Goal: Information Seeking & Learning: Learn about a topic

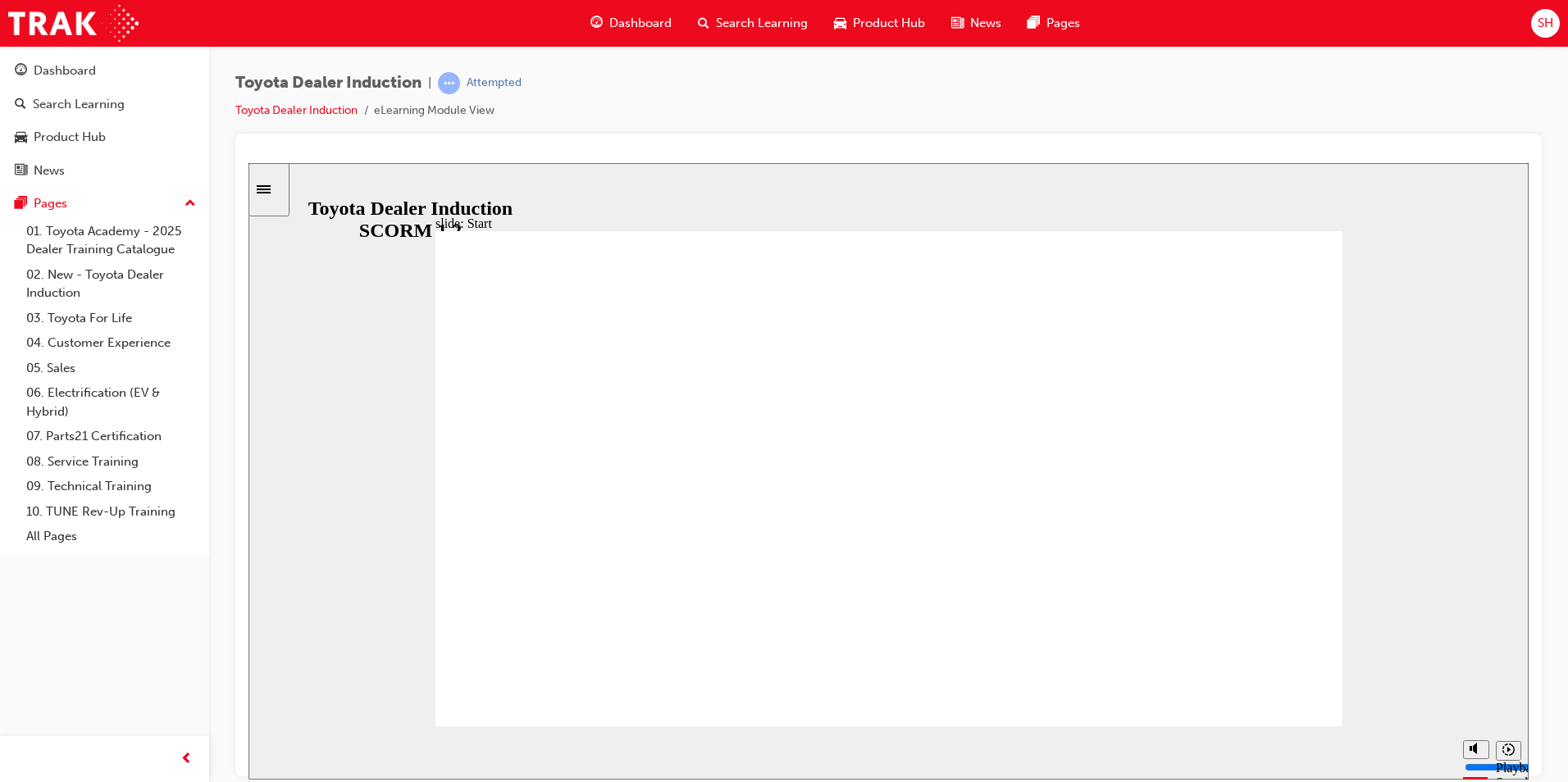
click at [265, 195] on div "Sidebar Toggle" at bounding box center [268, 189] width 28 height 12
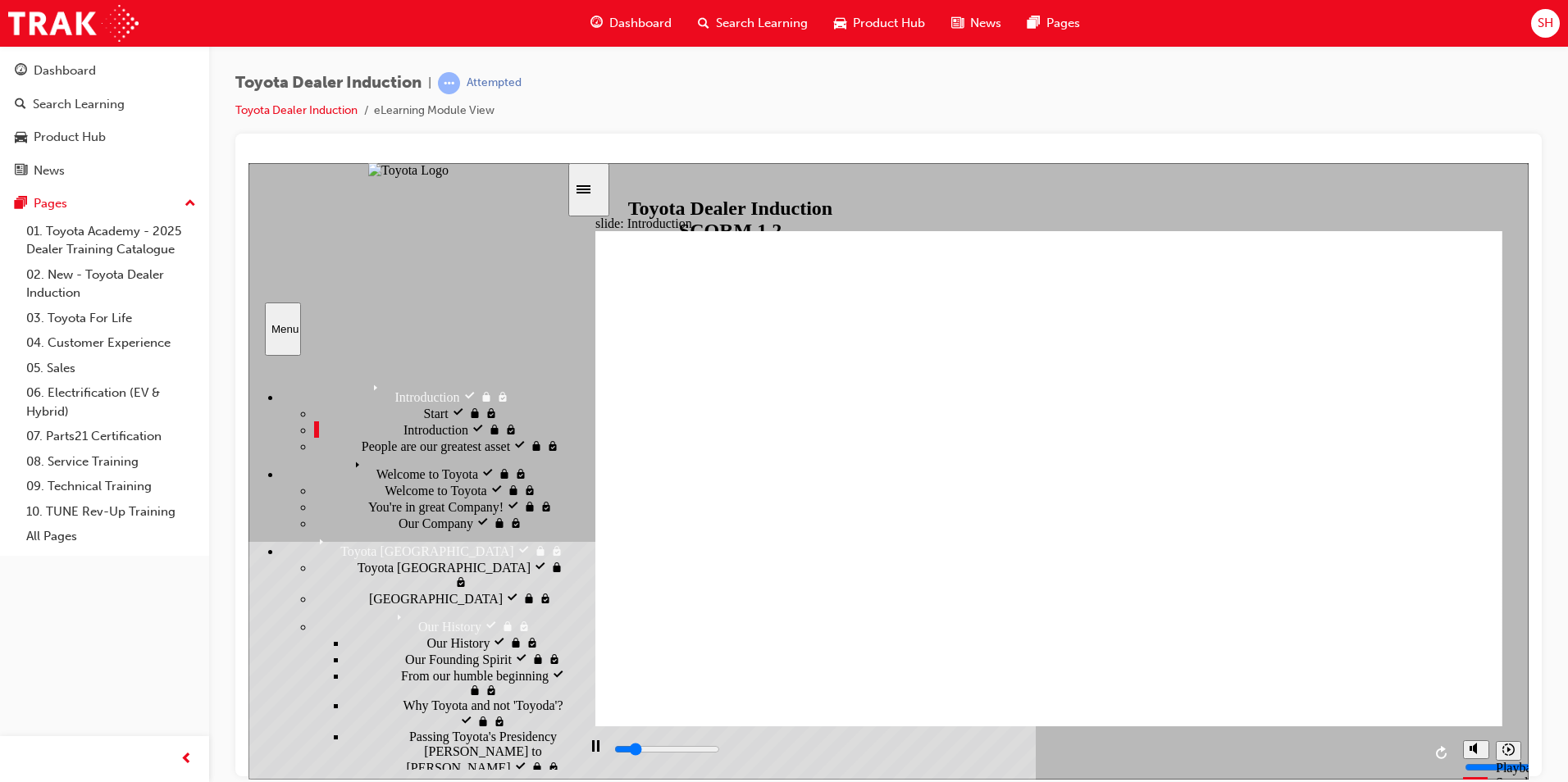
click at [423, 452] on span "People are our greatest asset" at bounding box center [436, 443] width 149 height 14
click at [407, 482] on div "Welcome to Toyota Welcome to Toyota" at bounding box center [423, 467] width 285 height 28
drag, startPoint x: 484, startPoint y: 566, endPoint x: 469, endPoint y: 588, distance: 26.6
click at [484, 498] on div "Welcome to Toyota Welcome to Toyota" at bounding box center [440, 489] width 253 height 16
click at [466, 502] on div "You're in great Company! You're in great Company!" at bounding box center [440, 505] width 253 height 16
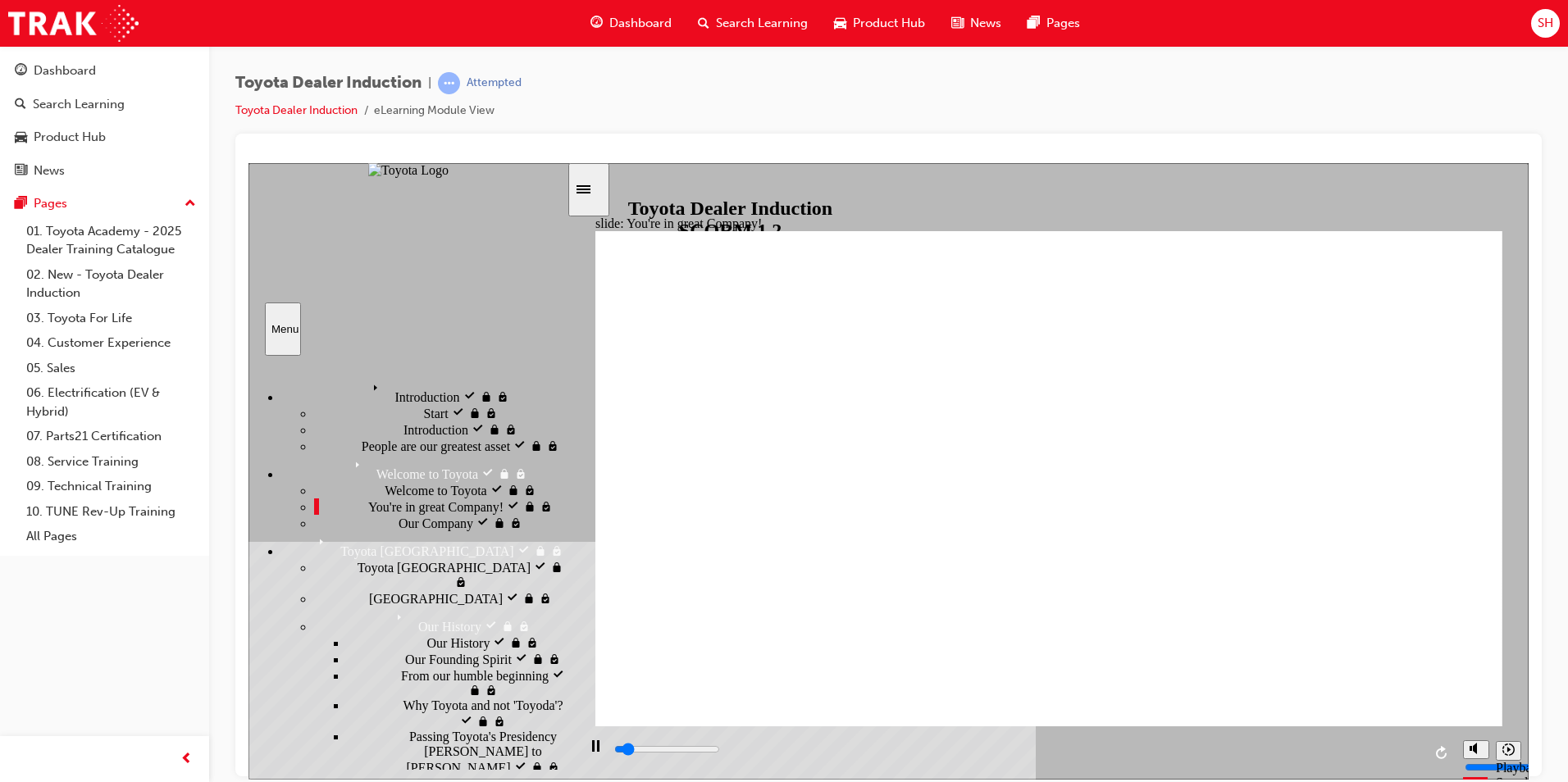
click at [432, 530] on div "Our Company Our Company" at bounding box center [440, 522] width 253 height 16
click at [437, 589] on div "Toyota [GEOGRAPHIC_DATA] Toyota Japan" at bounding box center [440, 574] width 253 height 31
click at [415, 589] on div "[GEOGRAPHIC_DATA] [GEOGRAPHIC_DATA]" at bounding box center [440, 597] width 253 height 16
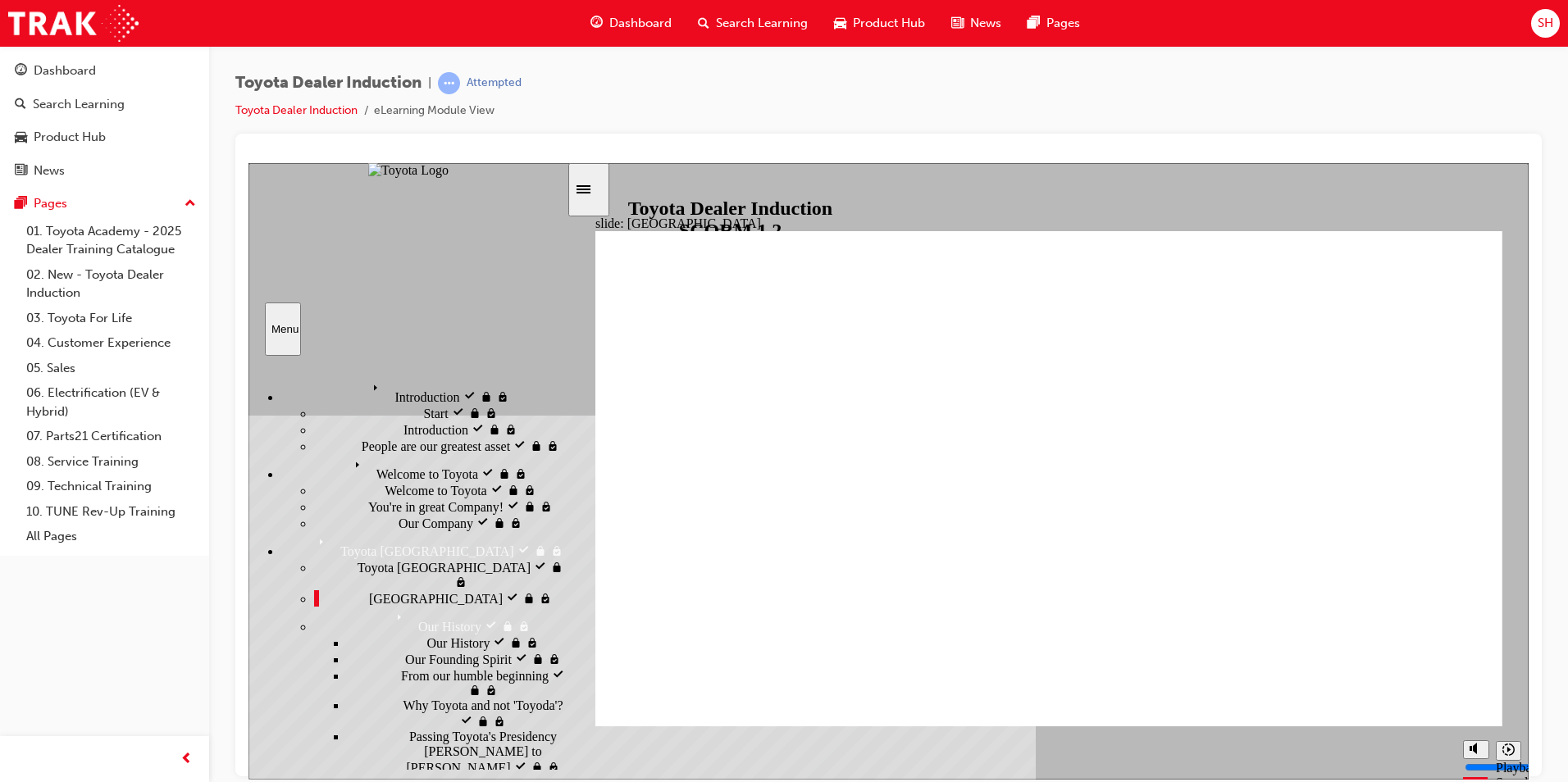
click at [430, 634] on div "Our History Our History" at bounding box center [457, 642] width 219 height 16
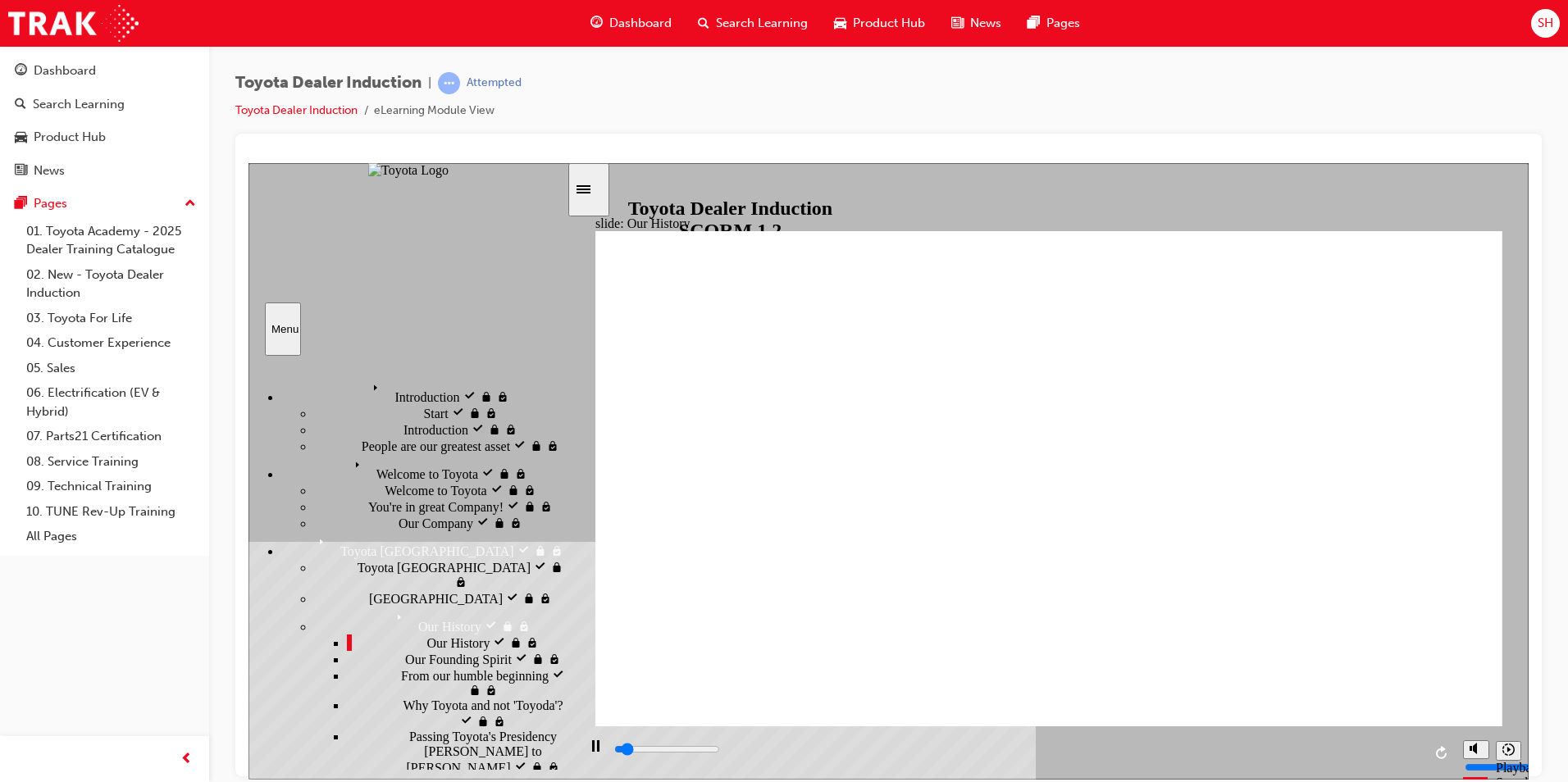
click at [436, 652] on div "Our Founding Spirit Our Founding Spirit" at bounding box center [457, 658] width 219 height 16
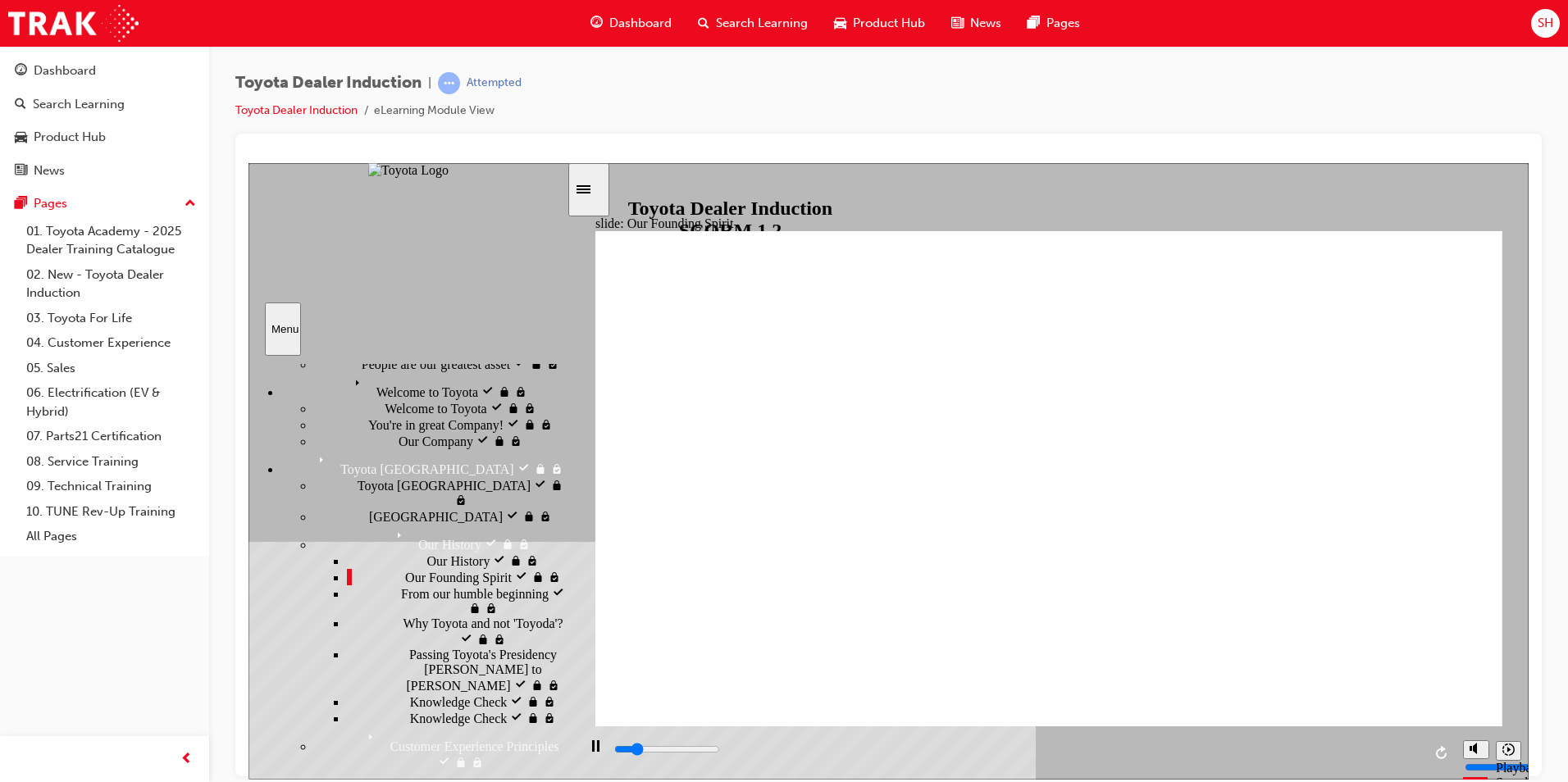
click at [469, 616] on div "From our humble beginning From our humble beginning" at bounding box center [457, 600] width 219 height 31
click at [476, 645] on div "Why Toyota and not 'Toyoda'? Why Toyota and not 'Toyoda'?" at bounding box center [457, 631] width 219 height 31
click at [491, 689] on span "Passing Toyota's Presidency [PERSON_NAME] to [PERSON_NAME]" at bounding box center [487, 669] width 157 height 44
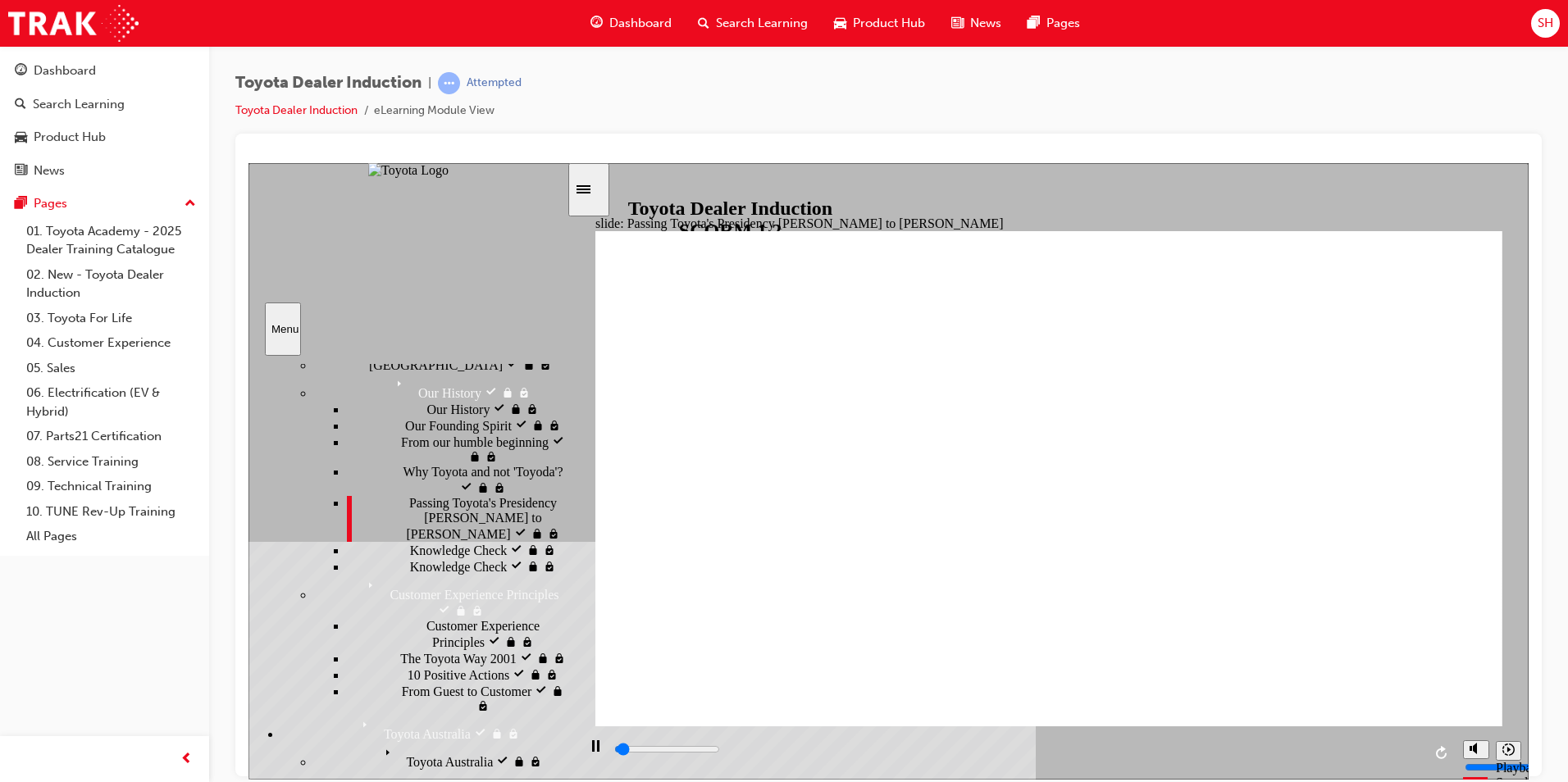
scroll to position [246, 0]
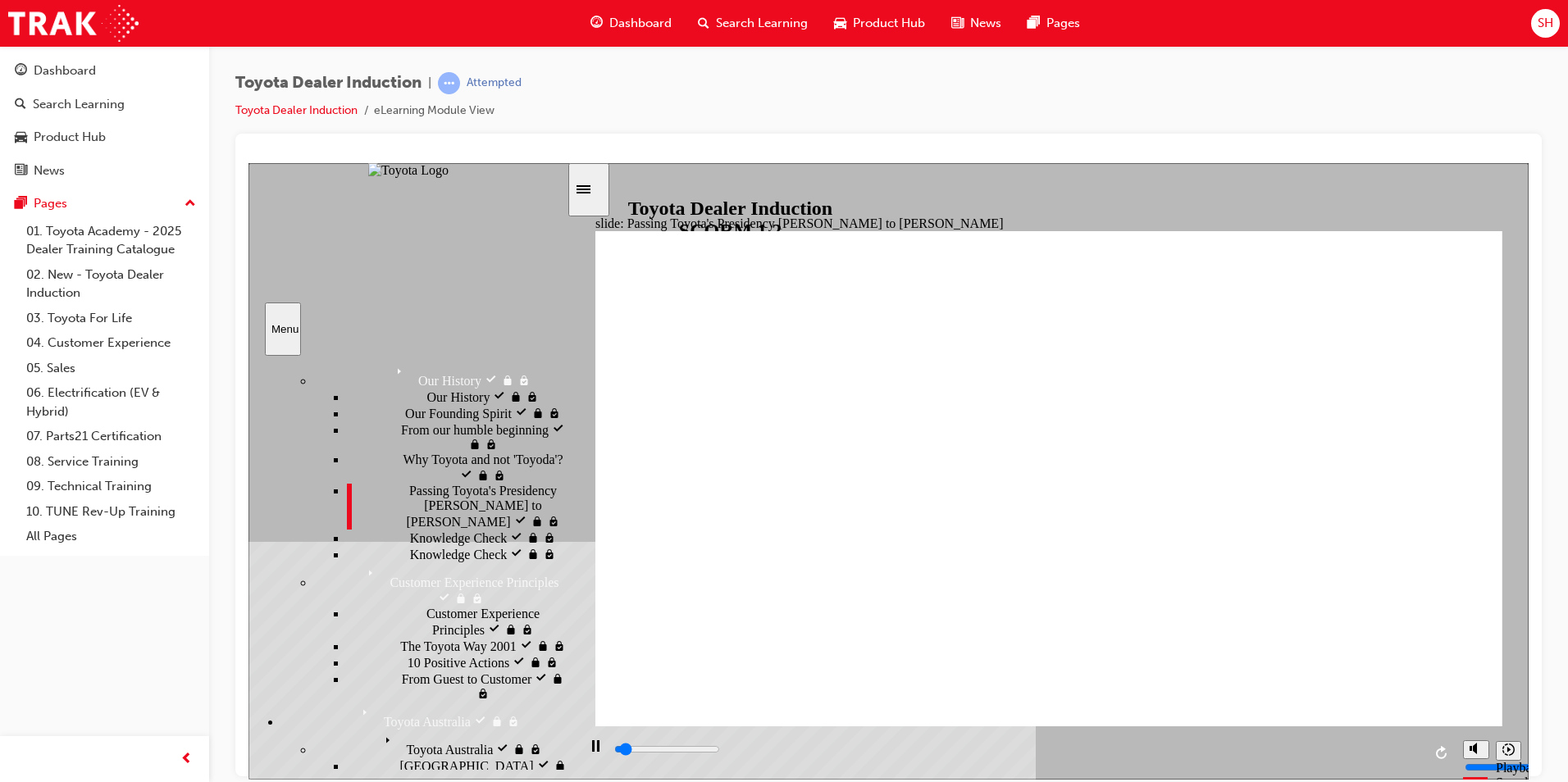
click at [478, 545] on div "Knowledge Check Knowledge Check" at bounding box center [457, 537] width 219 height 16
type input "1800"
radio input "true"
type input "2200"
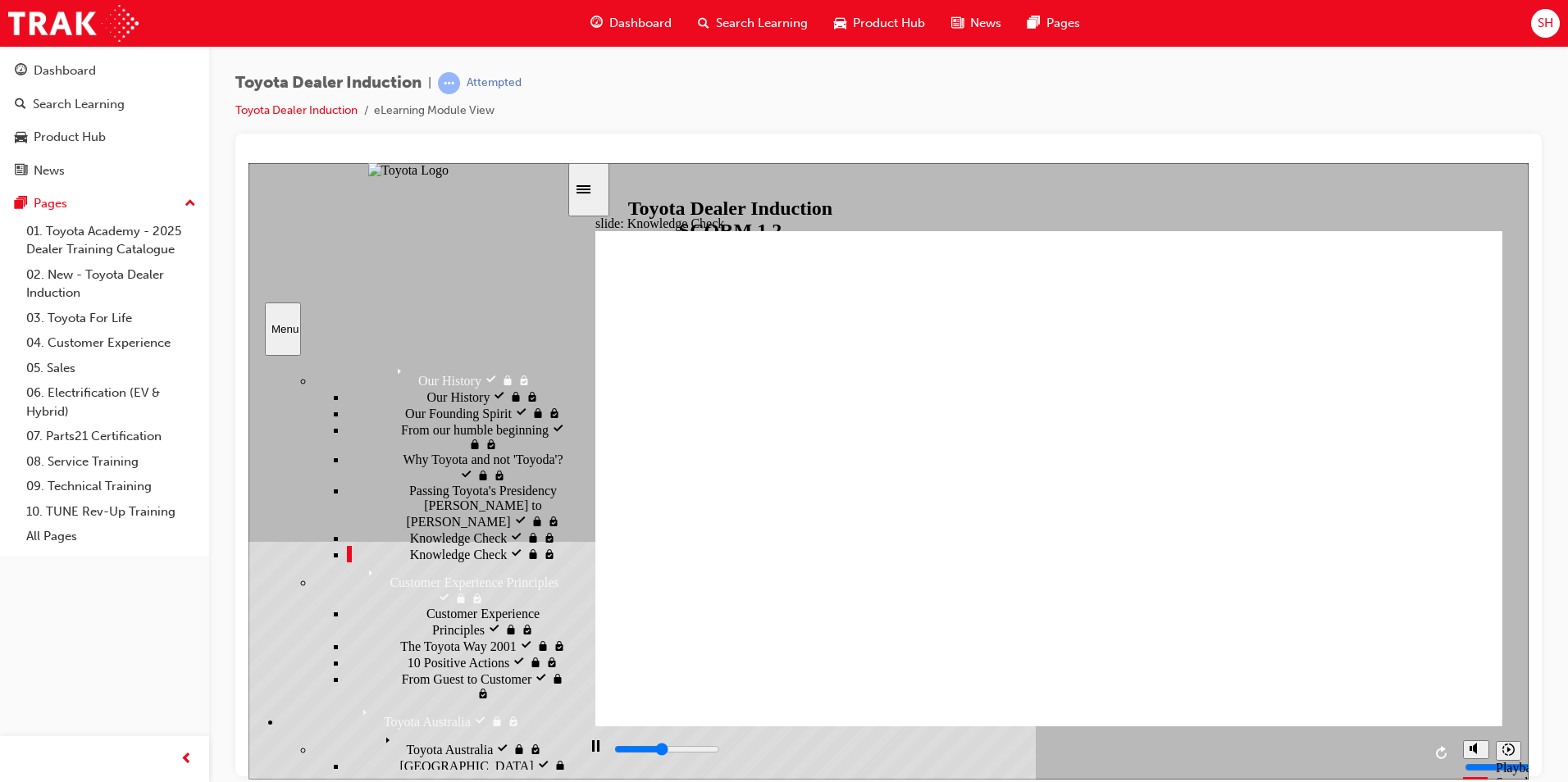
radio input "true"
click at [470, 637] on div "The Toyota Way 2001 The Toyota Way 2001" at bounding box center [457, 645] width 219 height 16
click at [464, 653] on div "10 Positive Actions 10 Positive Actions" at bounding box center [457, 661] width 219 height 16
click at [463, 670] on div "From Guest to Customer From Guest to Customer" at bounding box center [457, 686] width 219 height 31
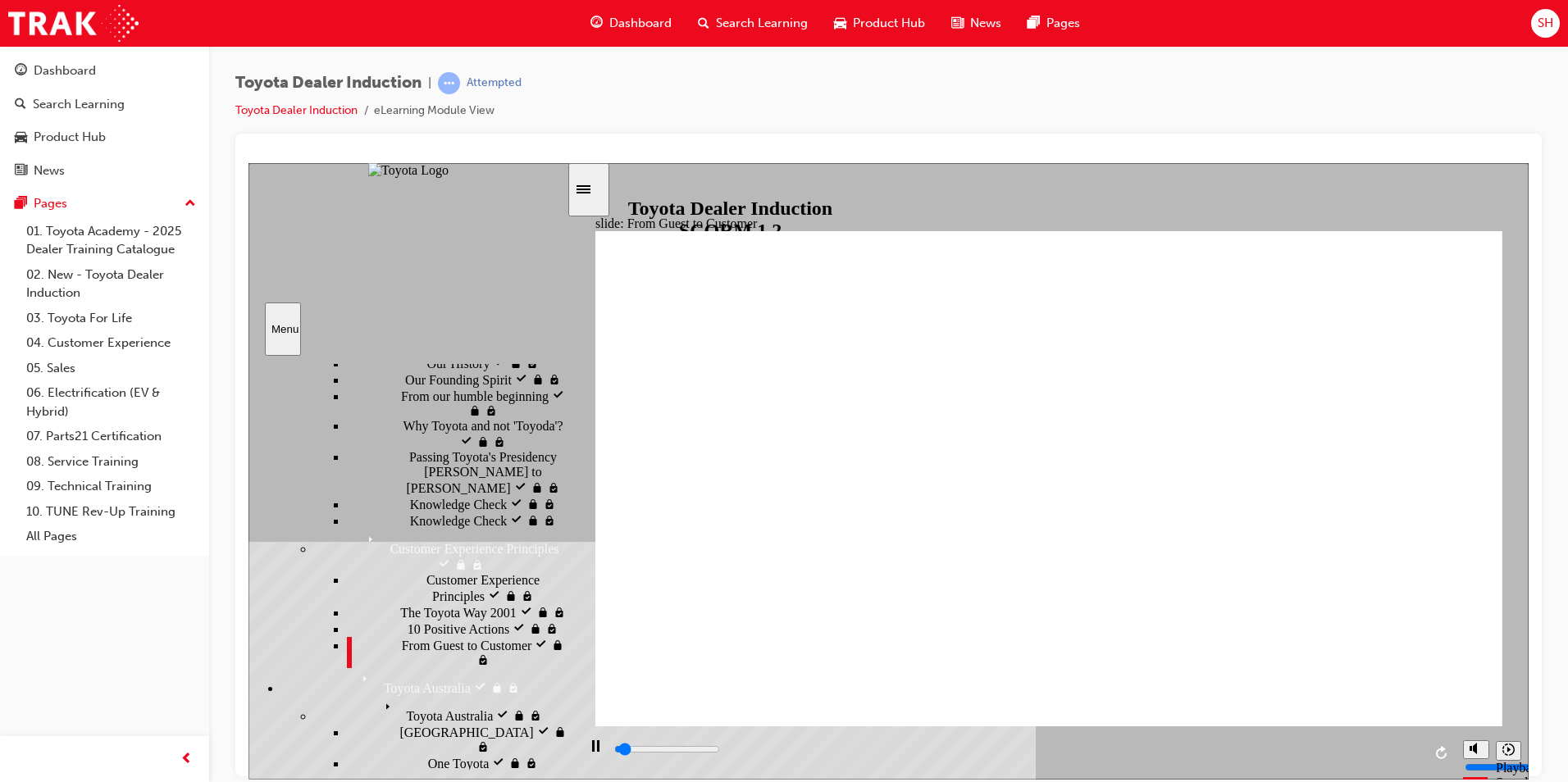
scroll to position [298, 0]
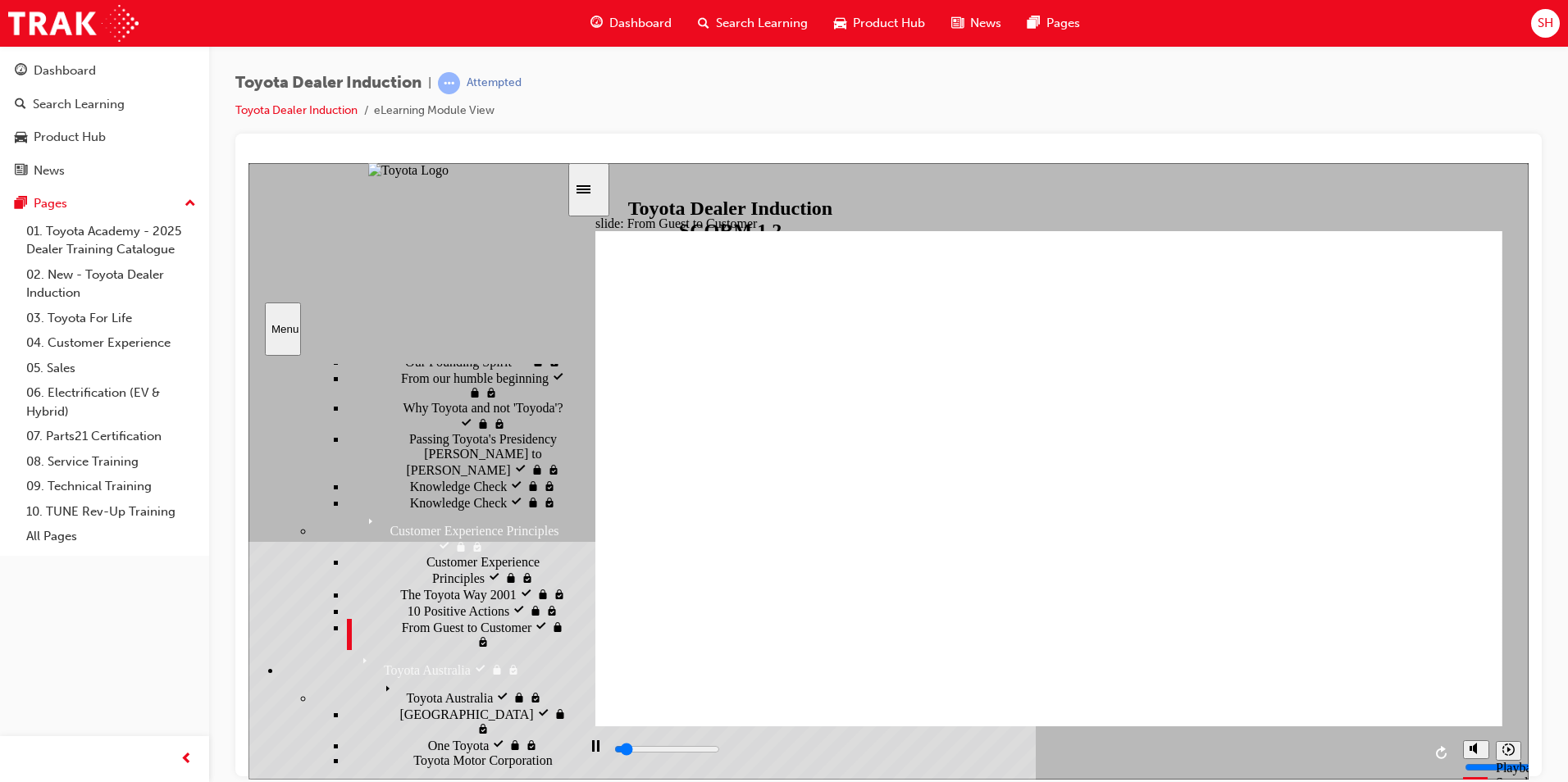
click at [474, 677] on div "Toyota Australia Toyota [GEOGRAPHIC_DATA]" at bounding box center [440, 690] width 253 height 28
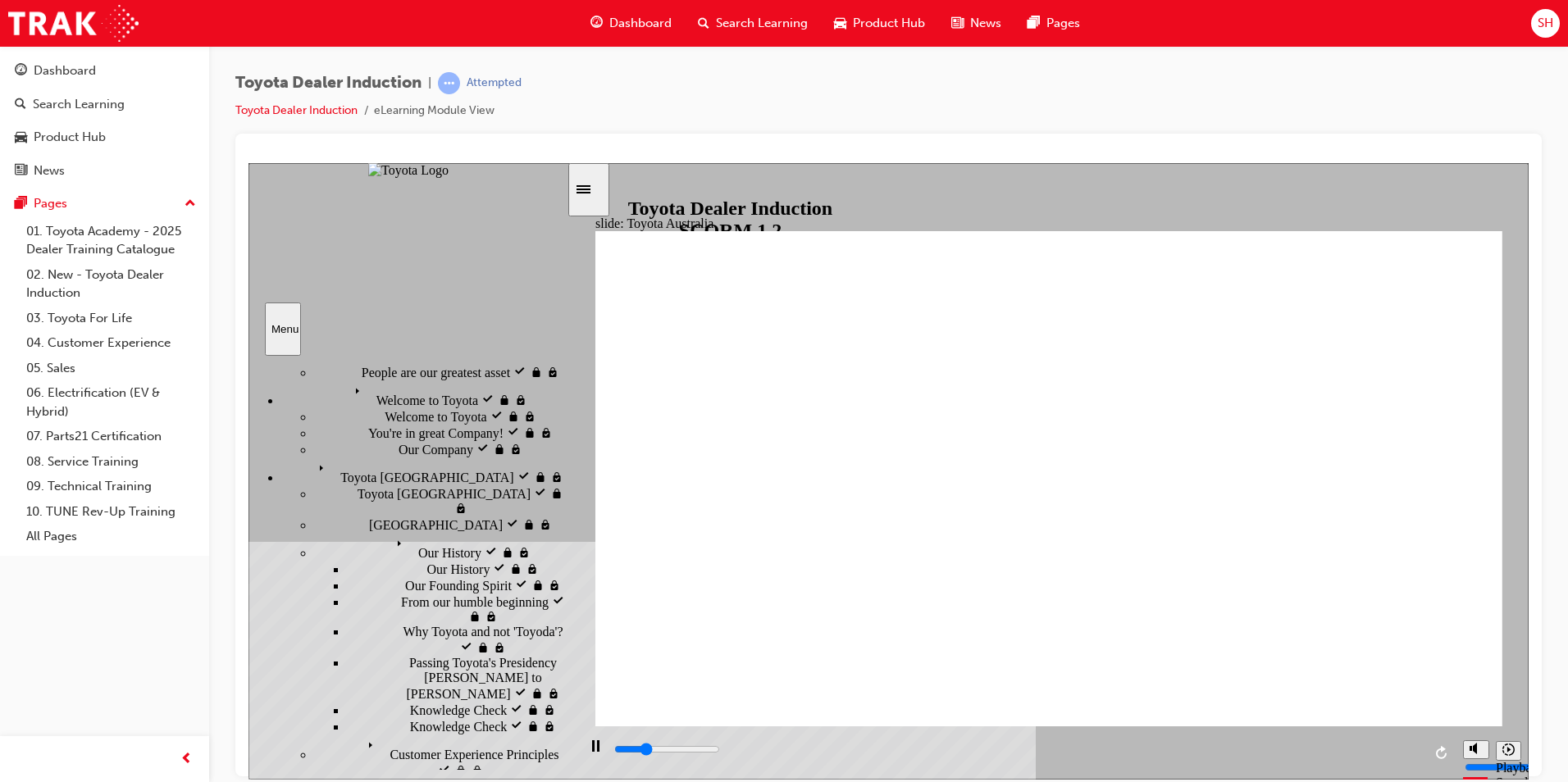
scroll to position [51, 0]
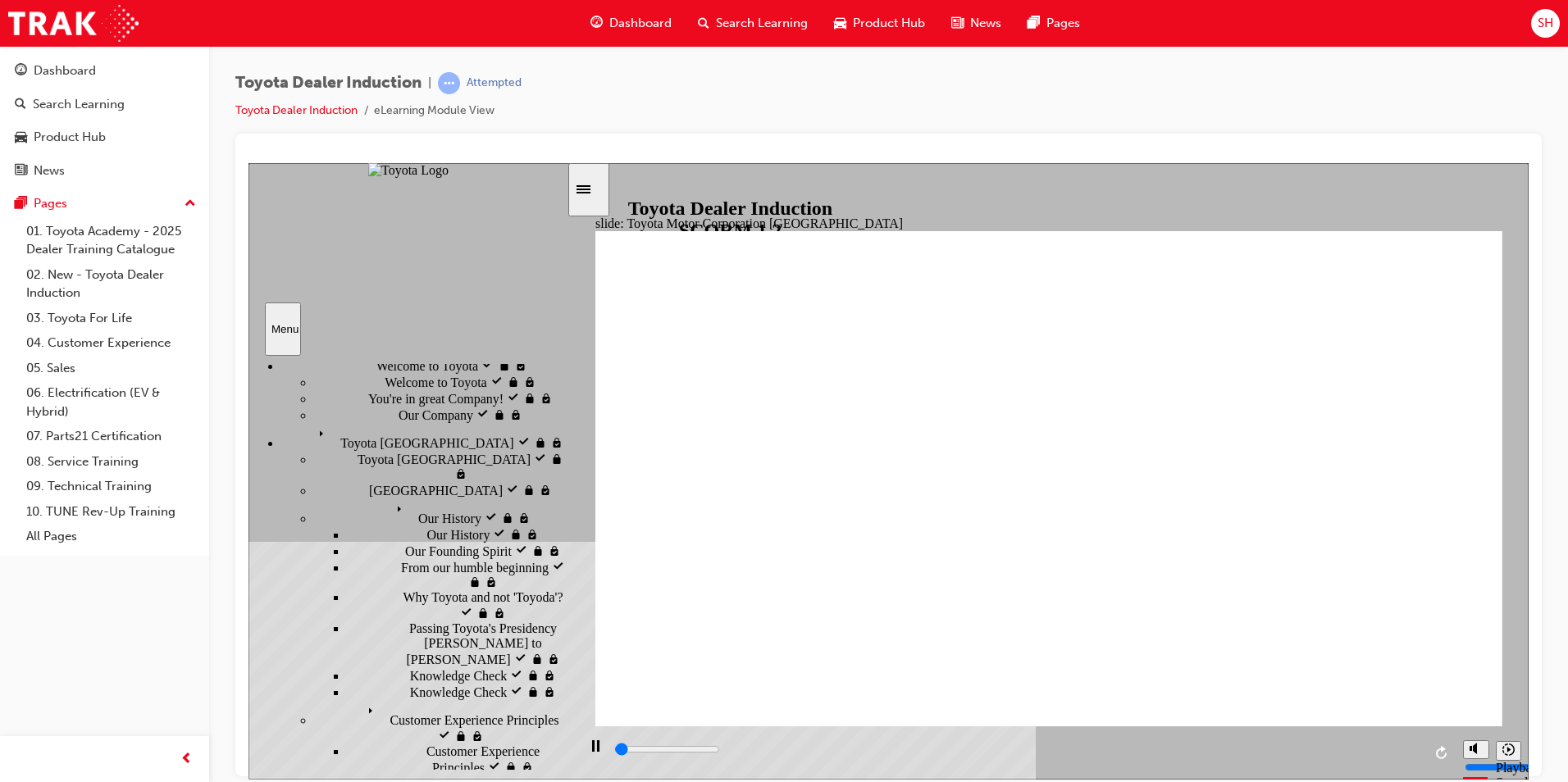
scroll to position [134, 0]
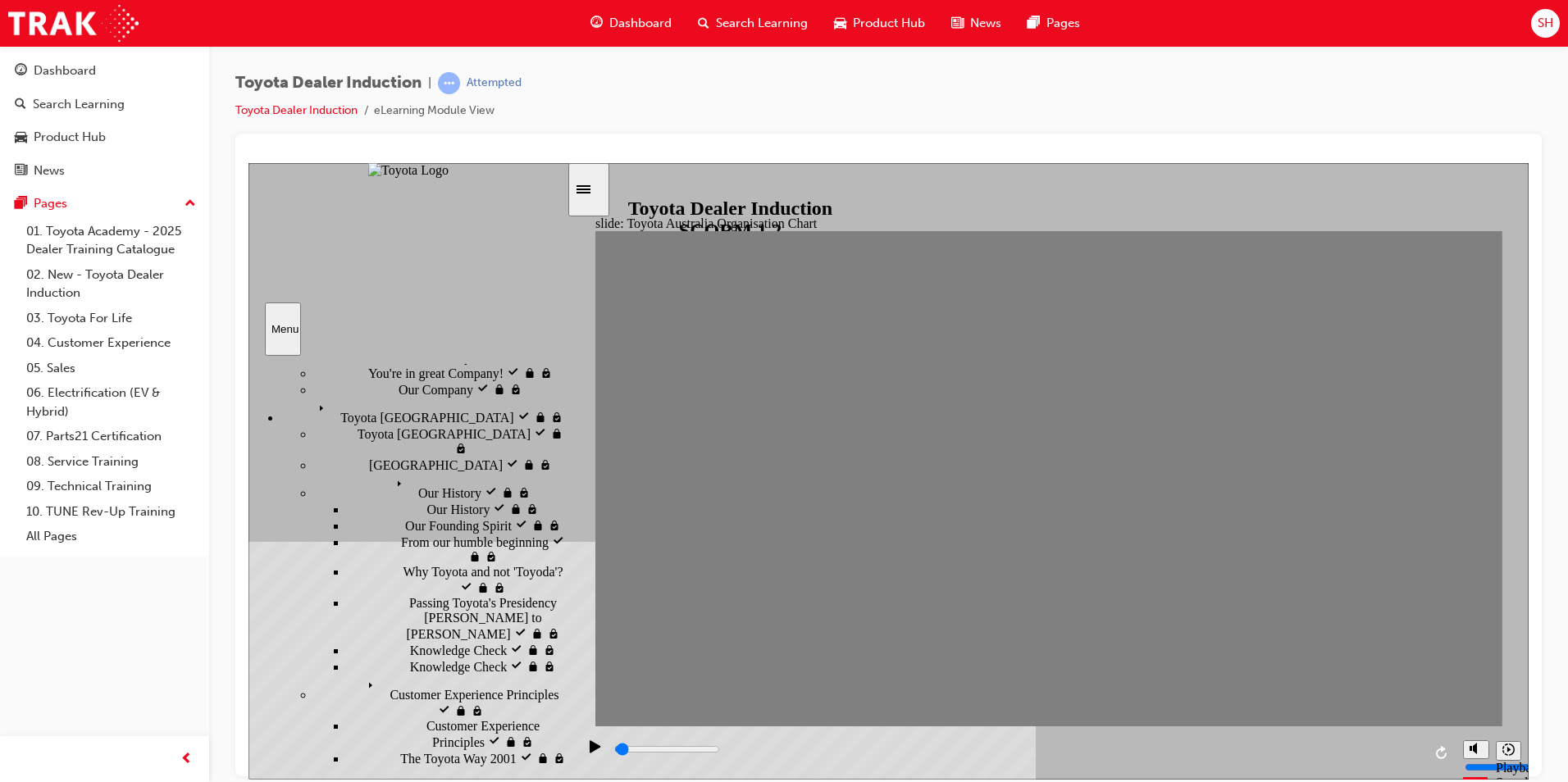
scroll to position [216, 0]
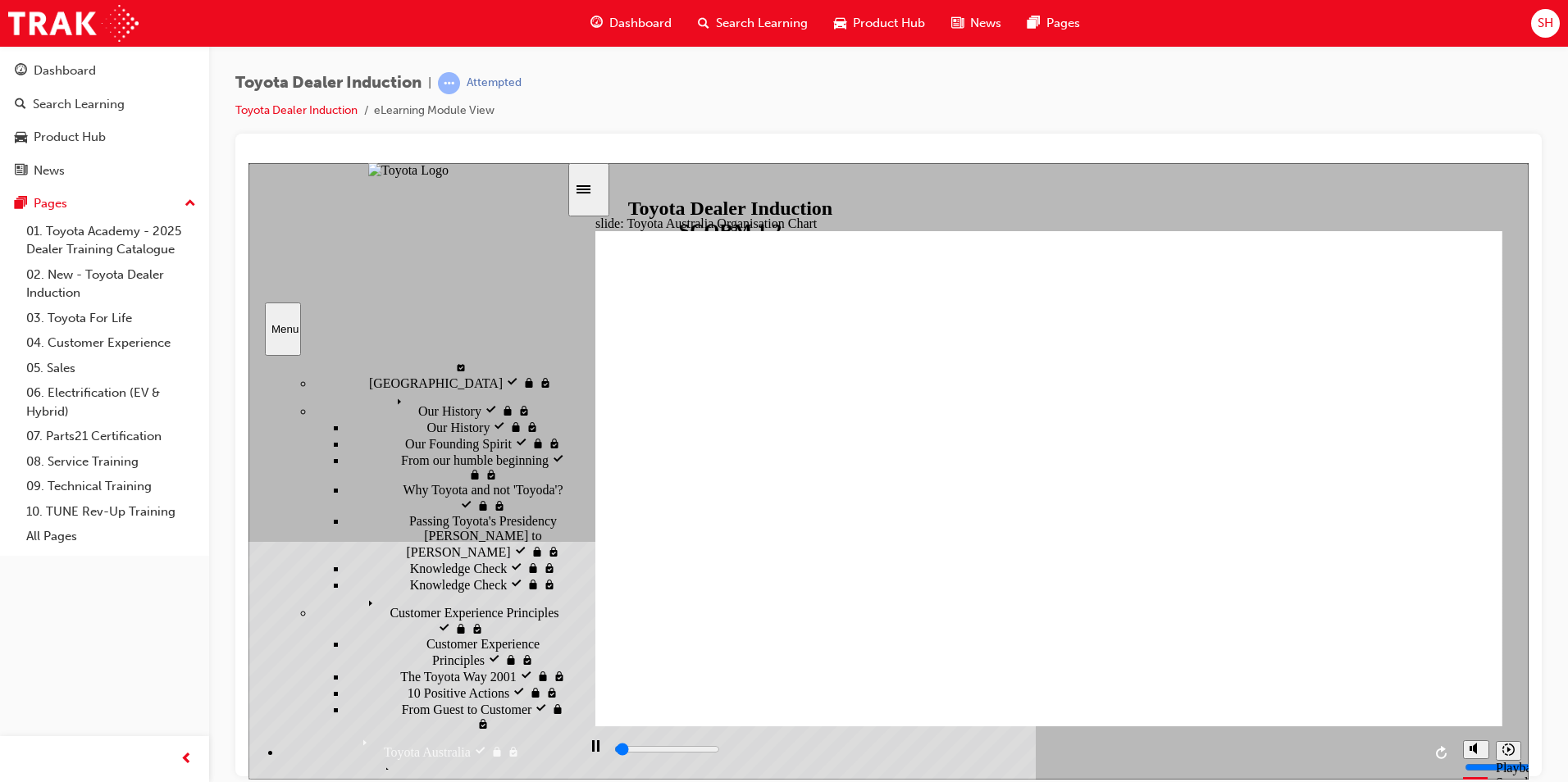
type input "2300"
radio input "true"
type input "2100"
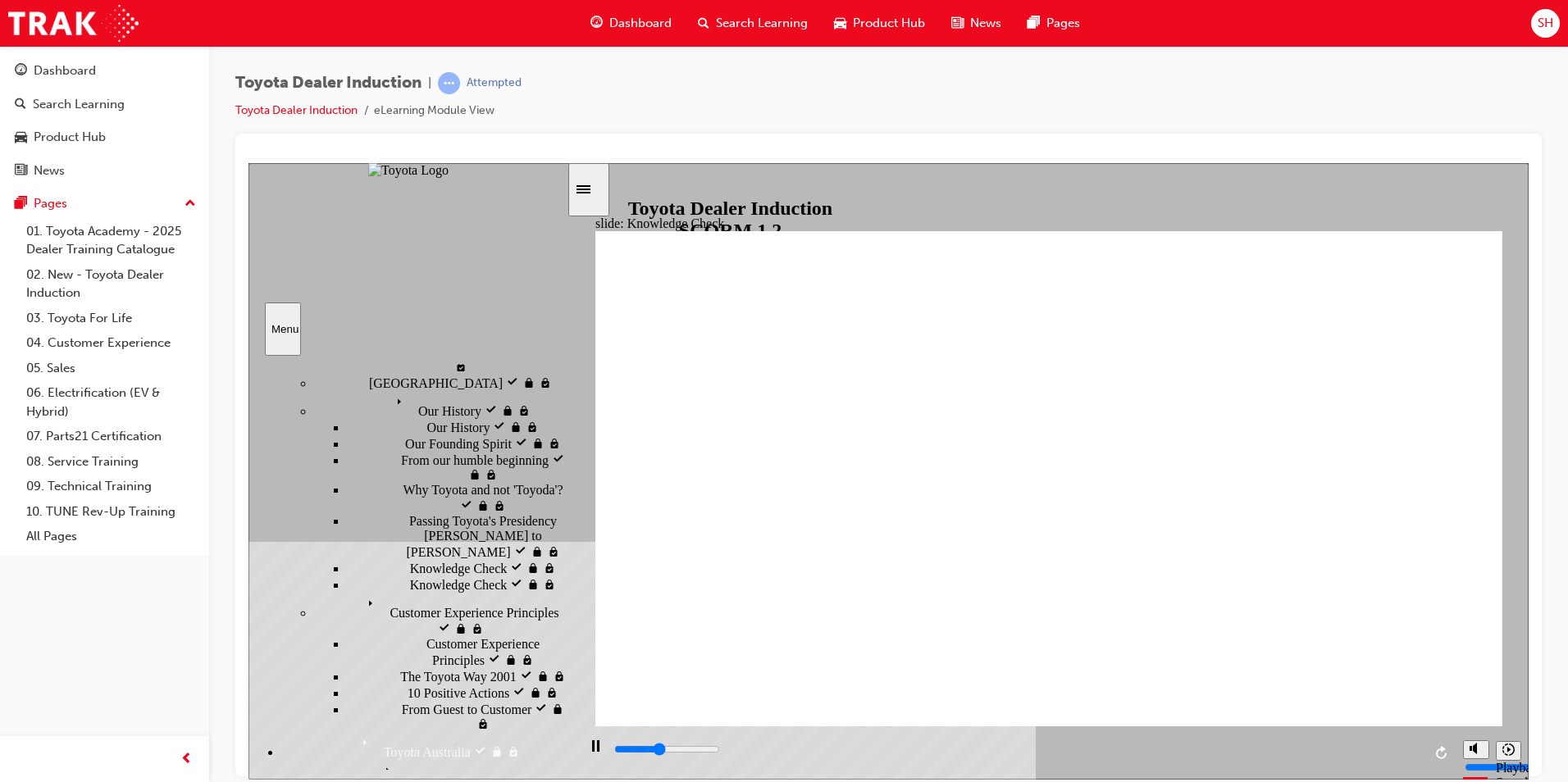
radio input "true"
type input "1900"
radio input "true"
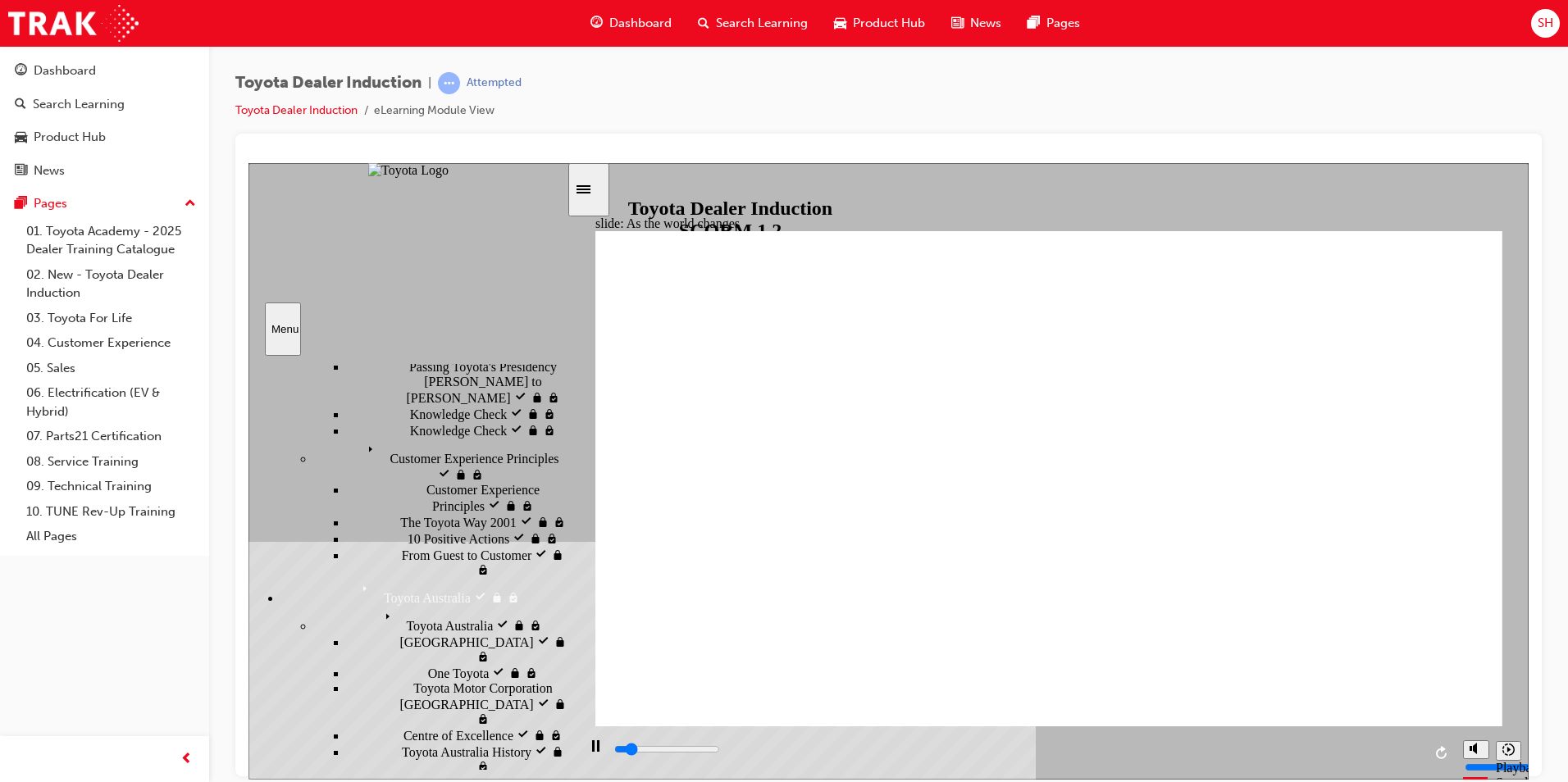
scroll to position [380, 0]
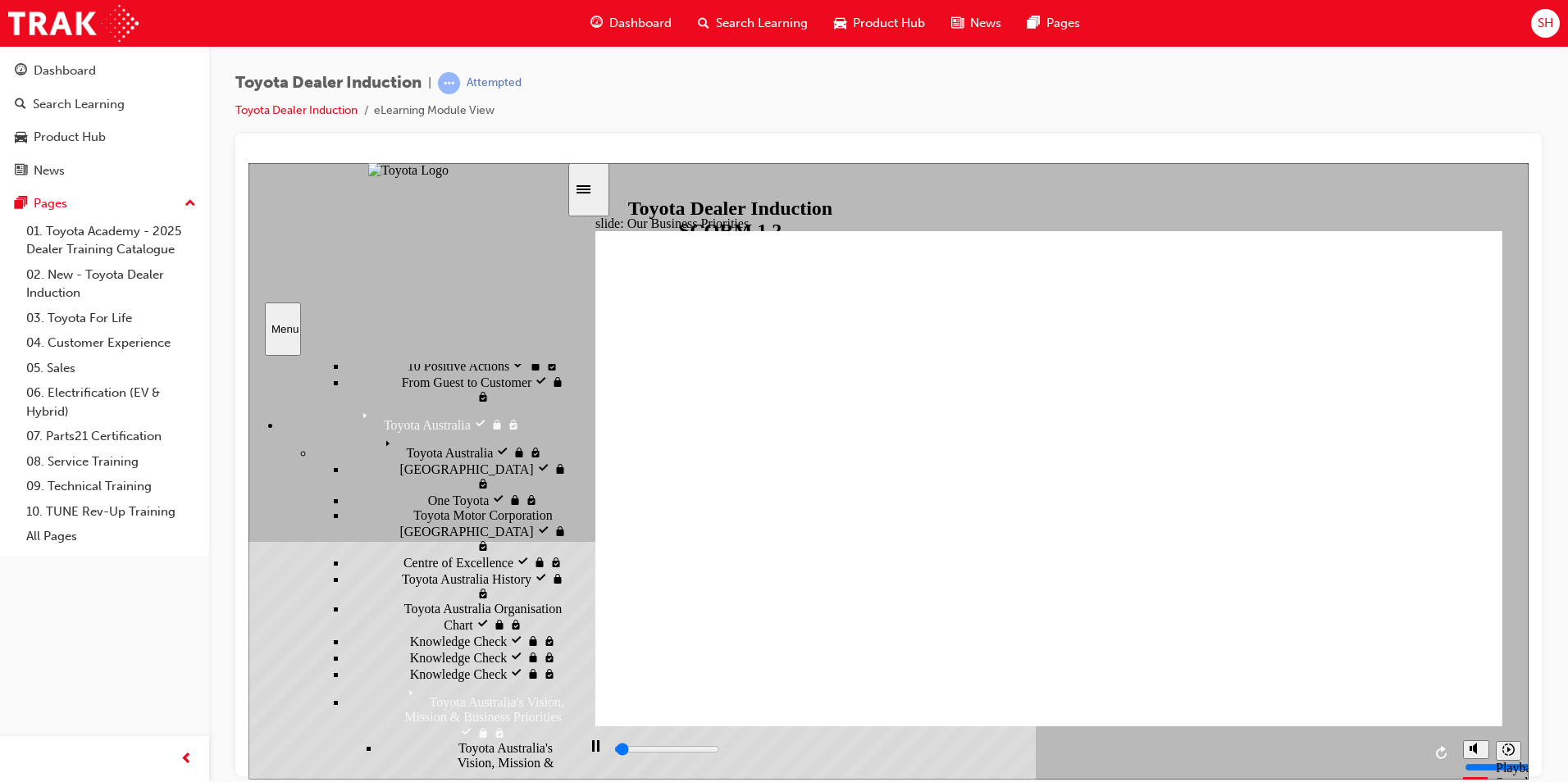
scroll to position [544, 0]
type input "2800"
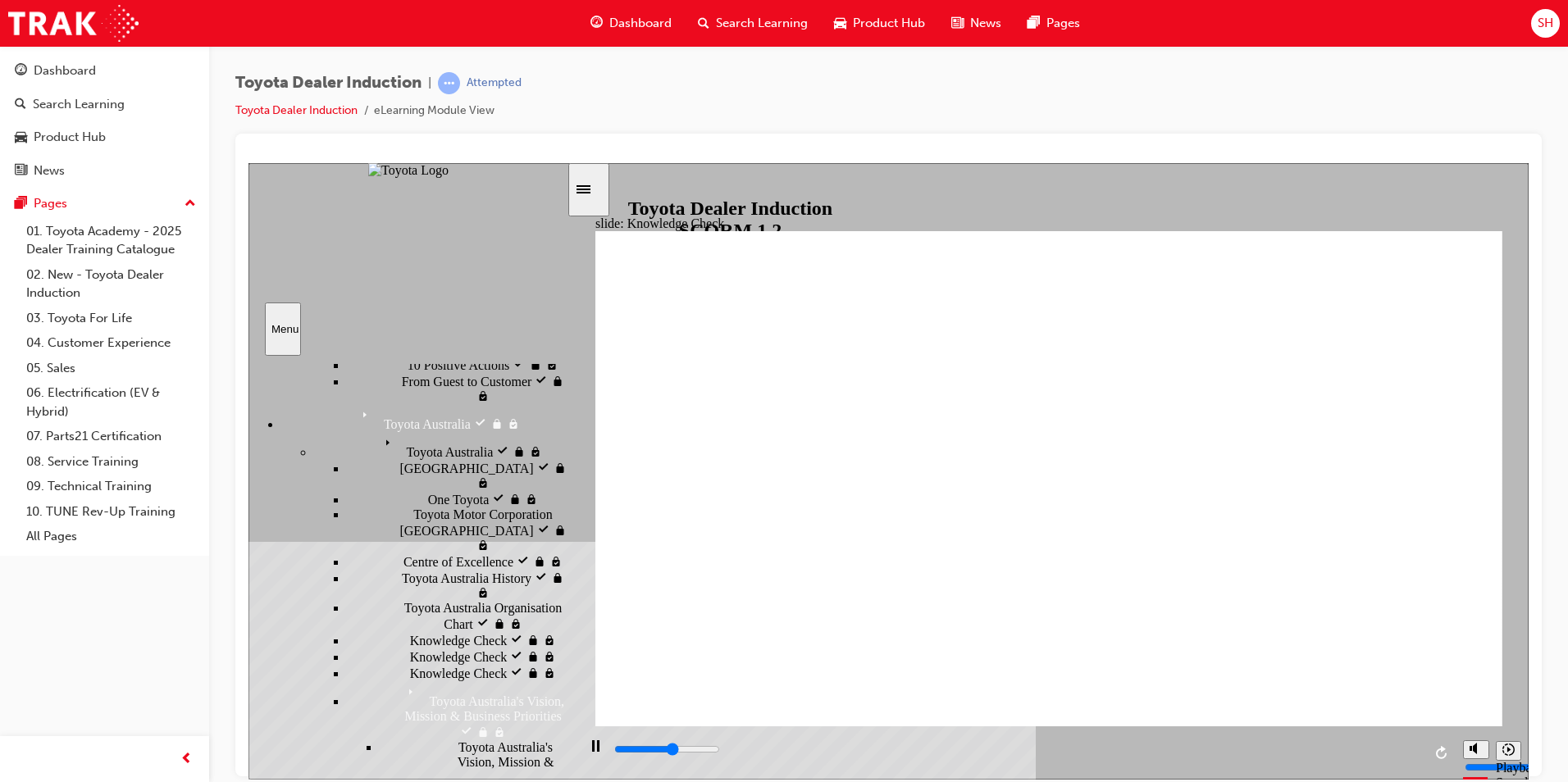
type input "Happiness"
type input "2800"
type input "Happiness"
type input "4300"
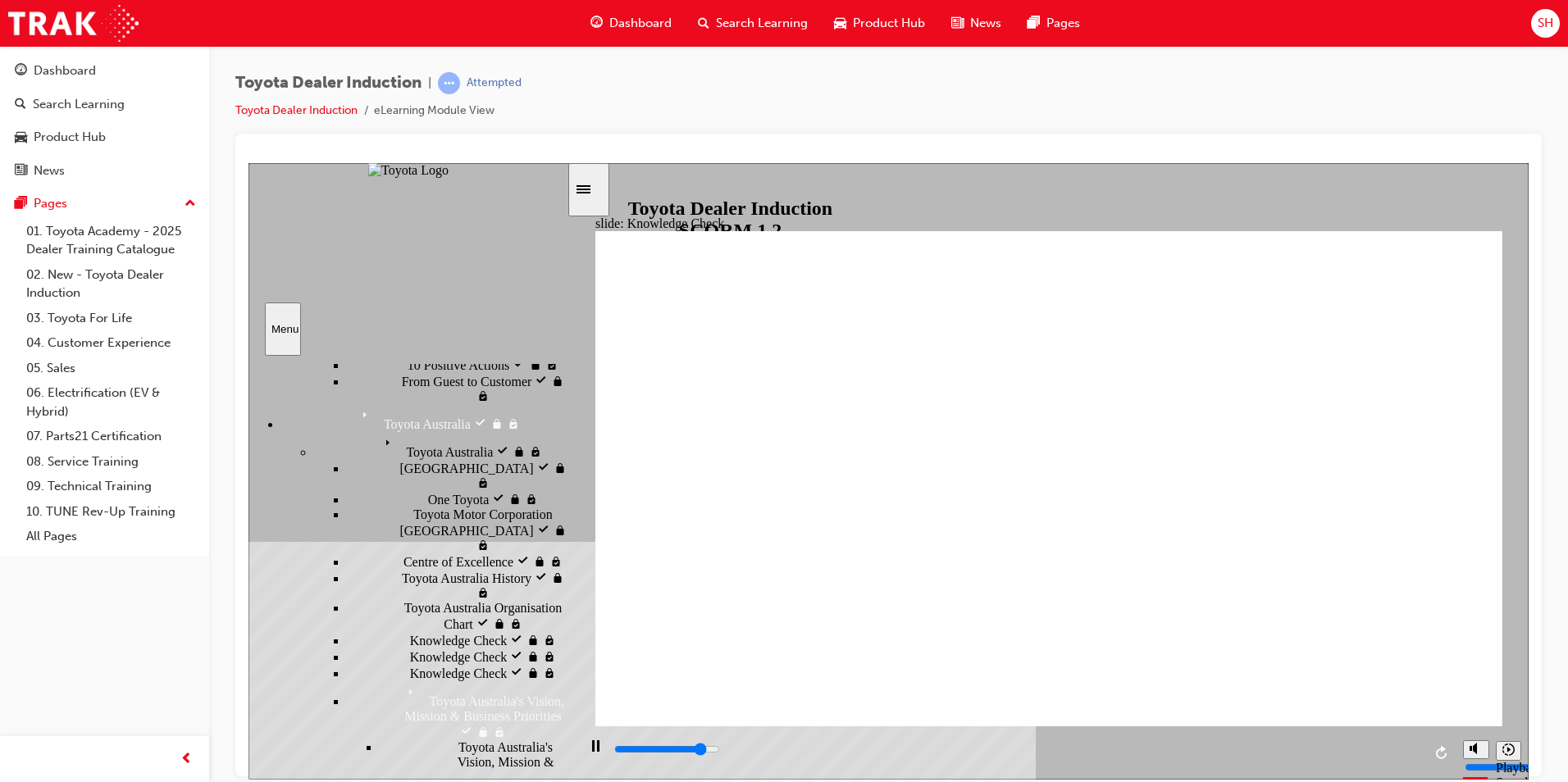
type input "Happiness"
type input "4800"
type input "Happiness"
type input "2500"
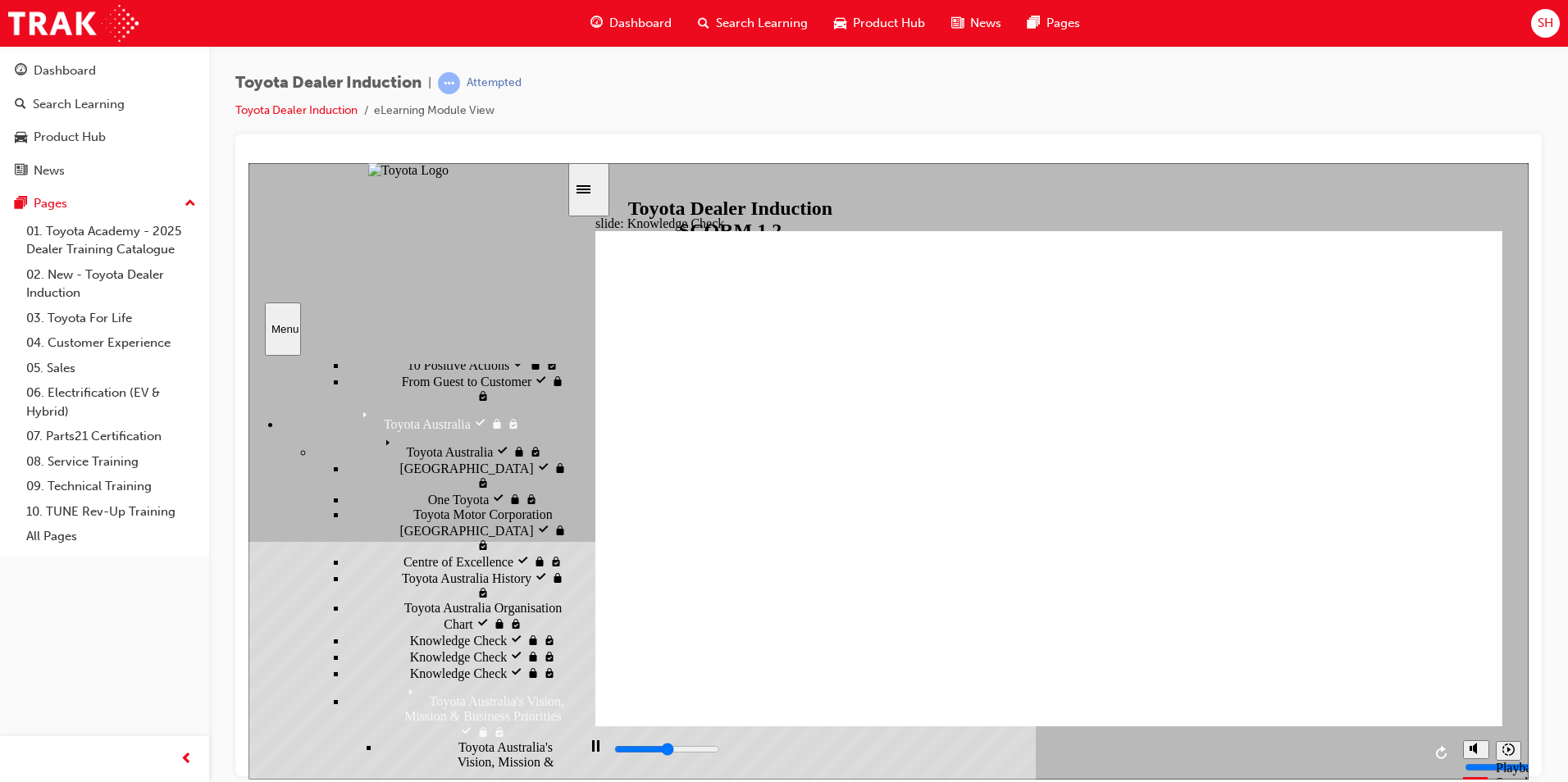
type input "moved"
type input "4100"
type input "moved"
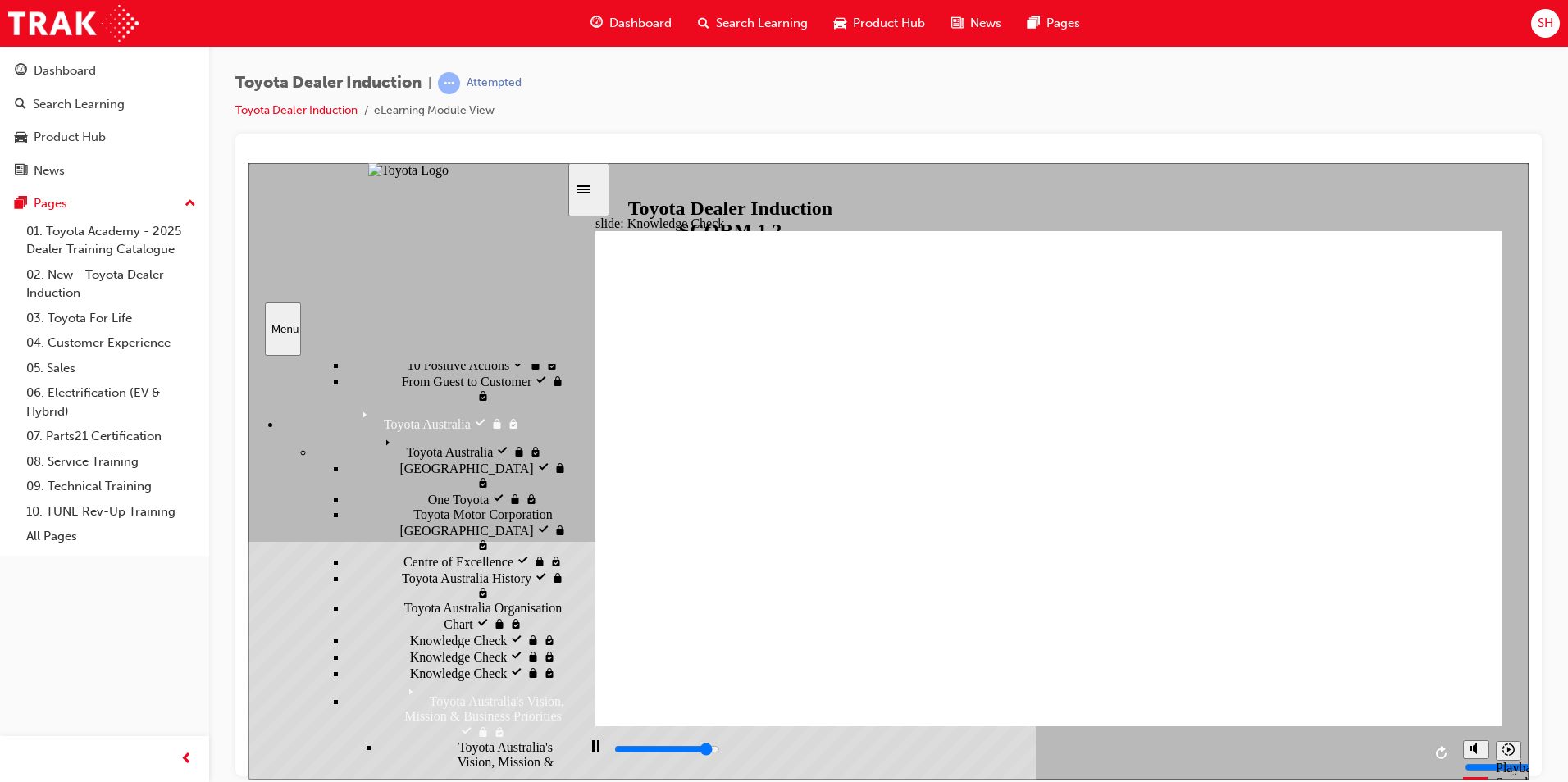
type input "4600"
type input "moved"
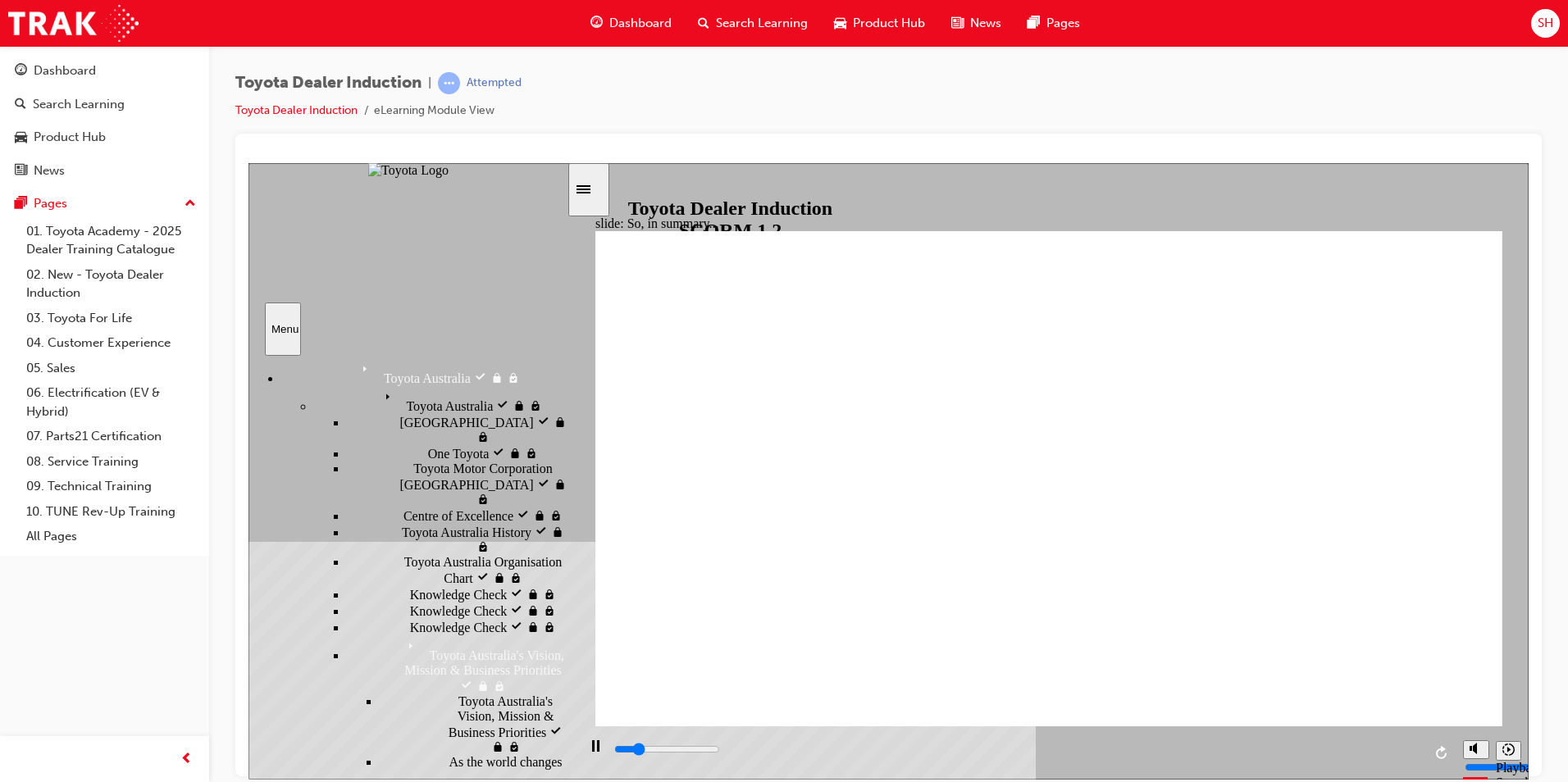
scroll to position [708, 0]
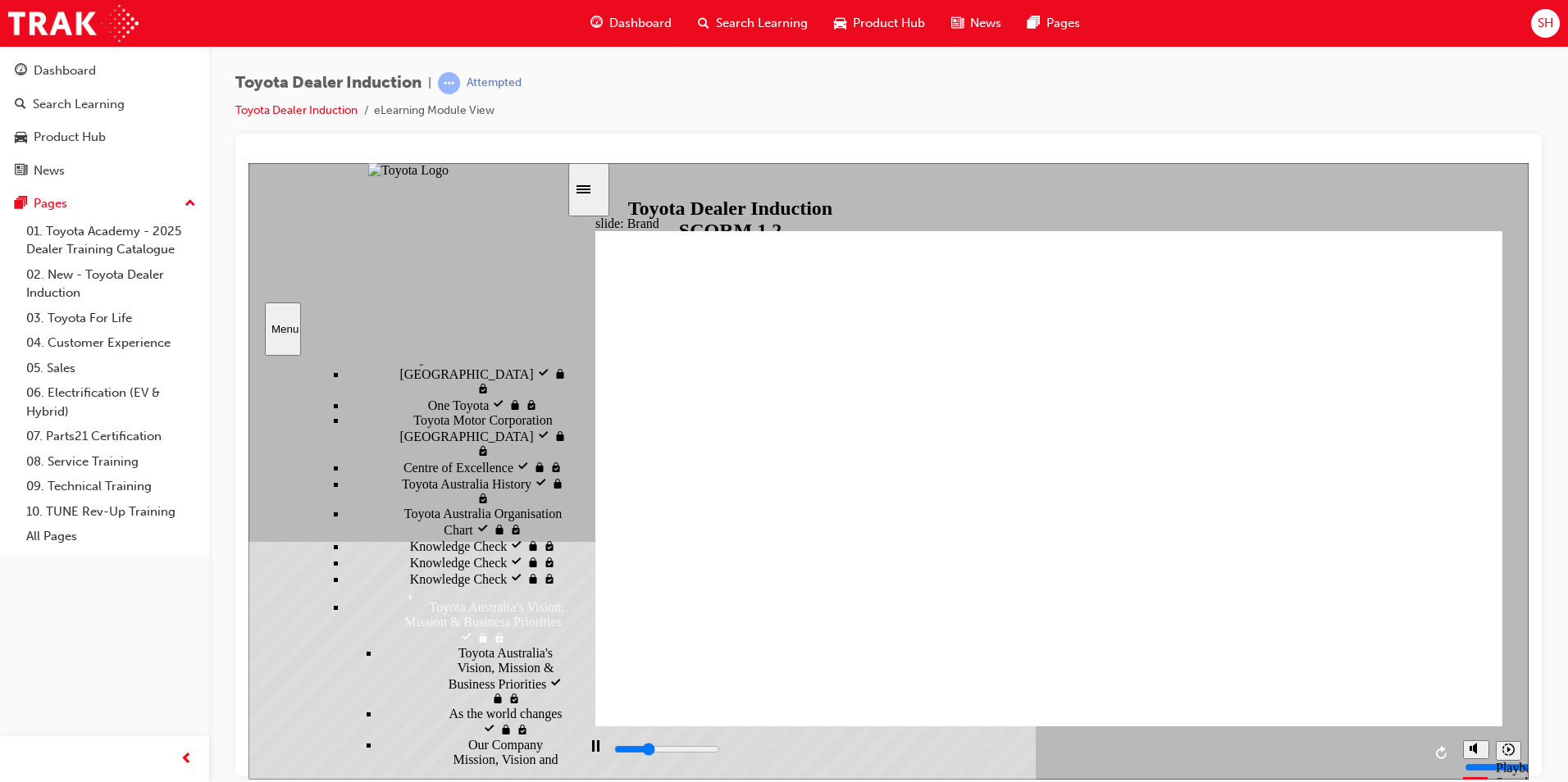
scroll to position [544, 0]
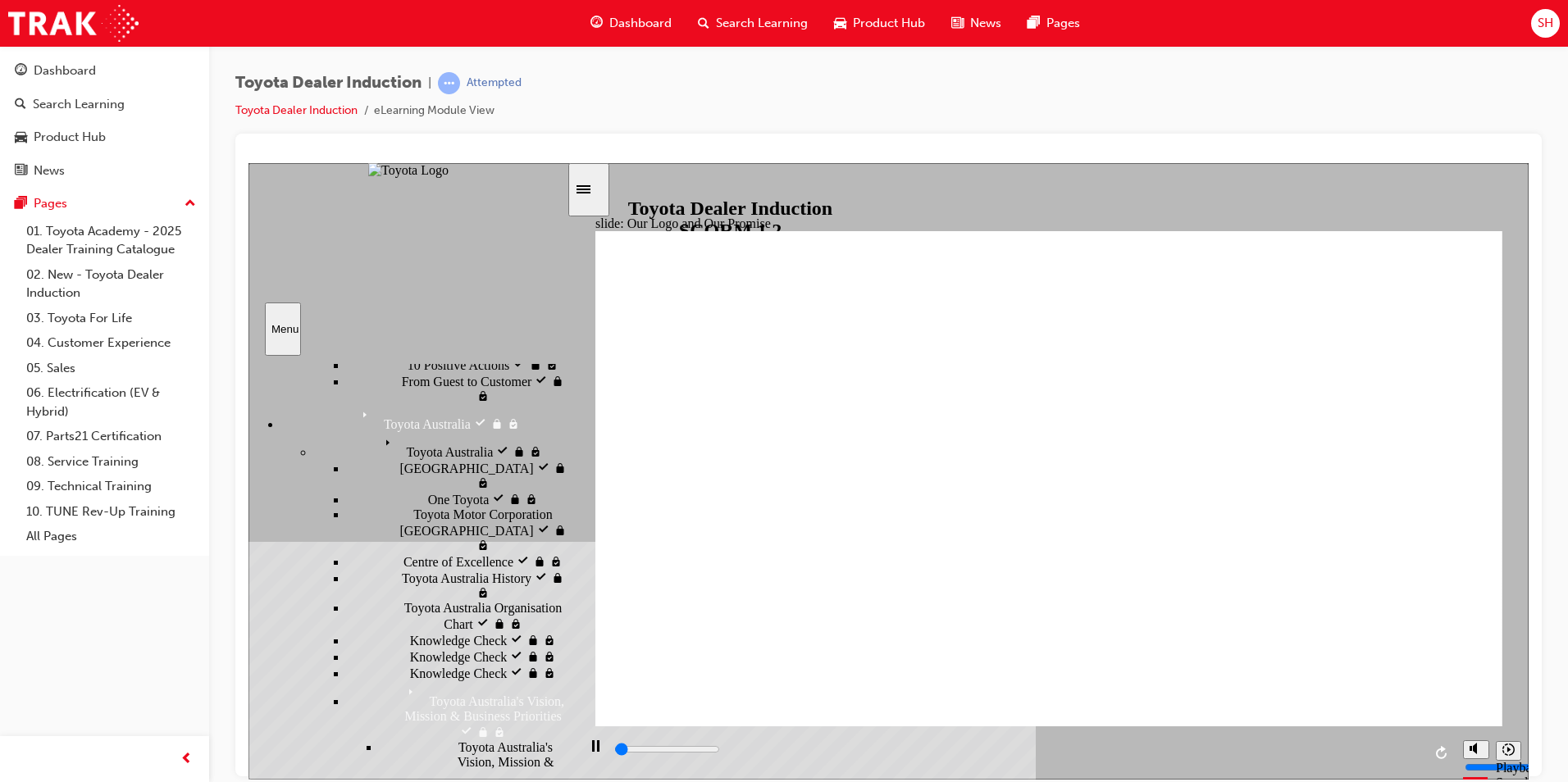
type input "3600"
radio input "true"
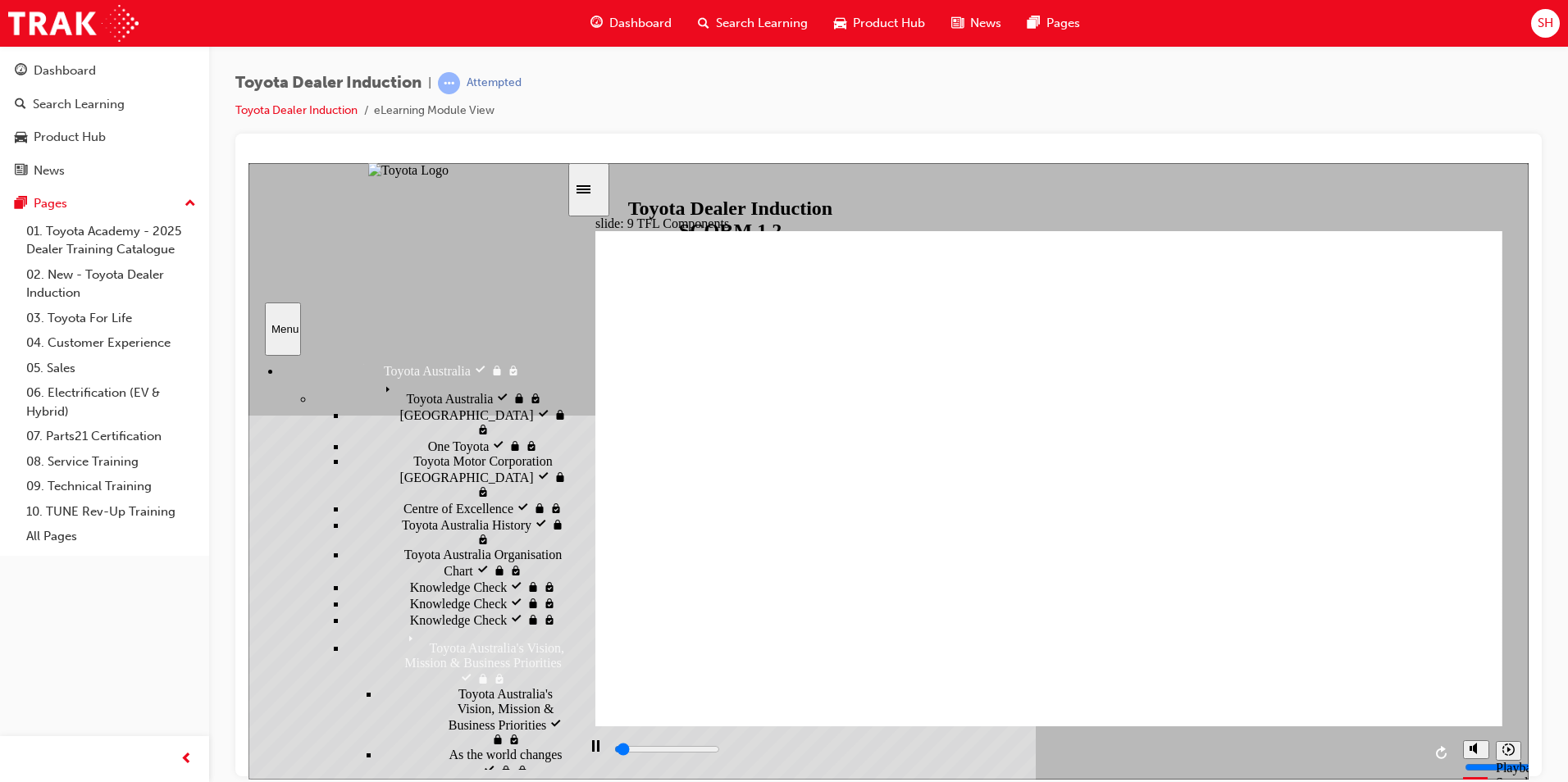
scroll to position [626, 0]
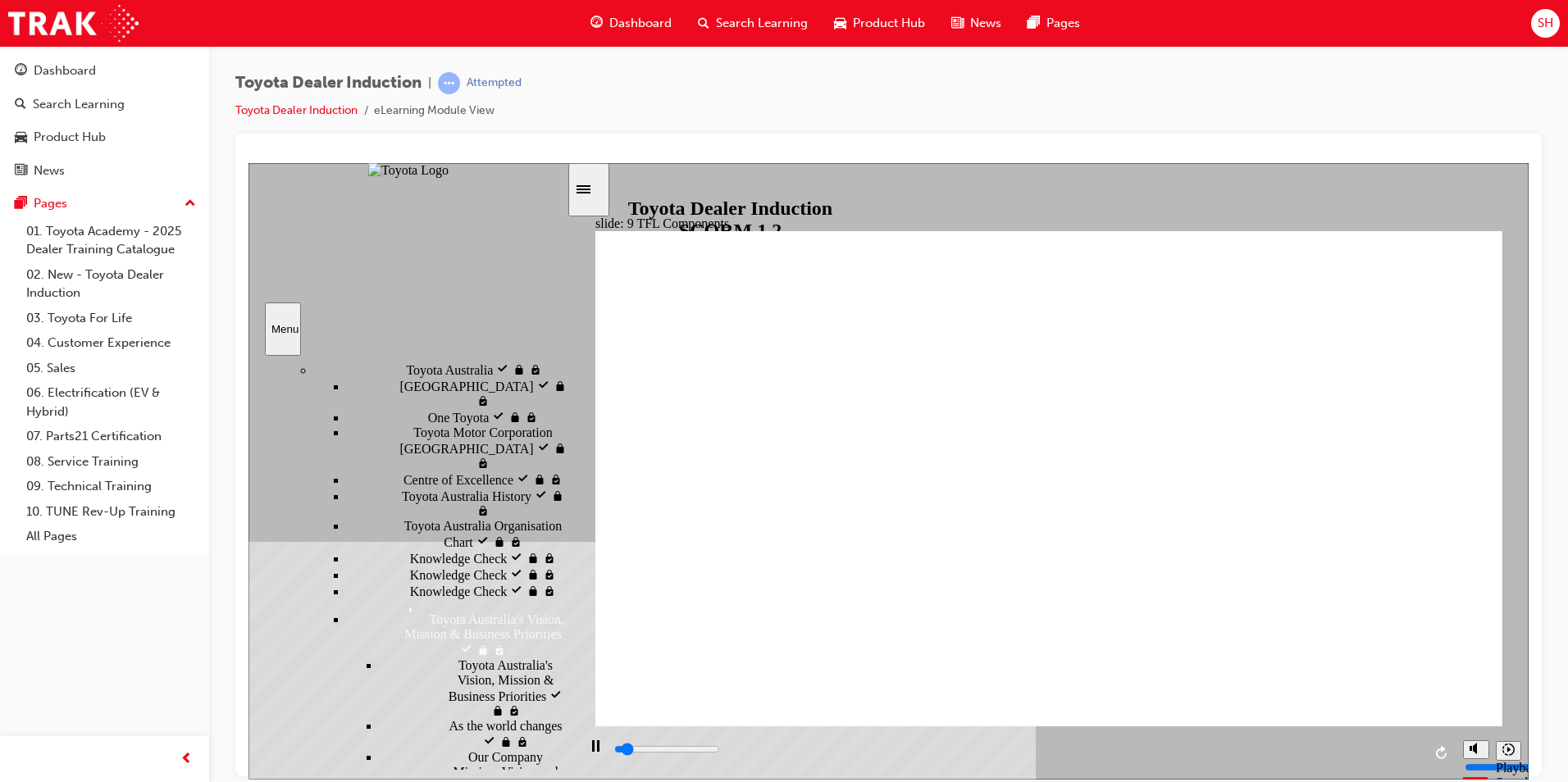
type input "2200"
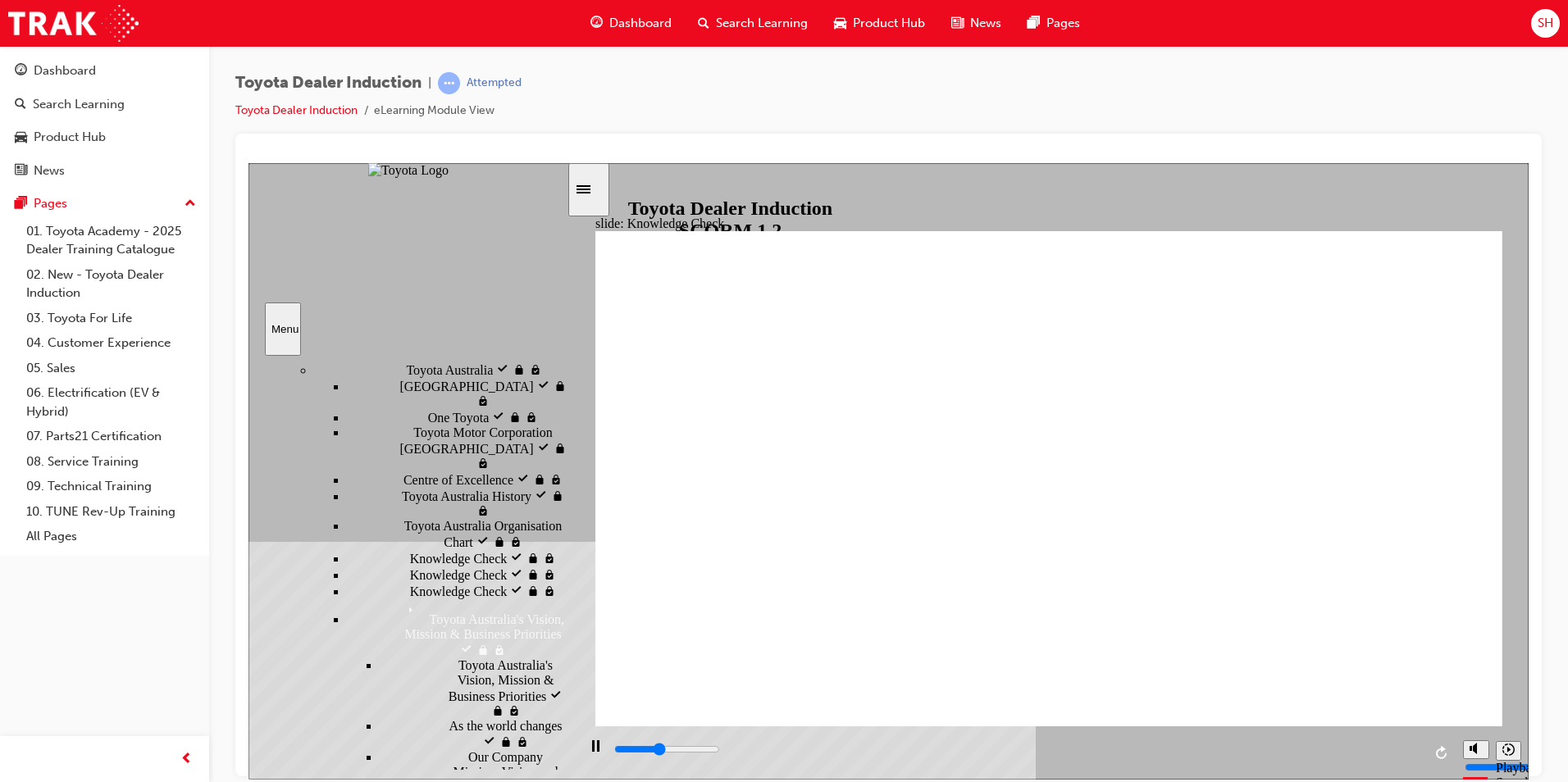
radio input "true"
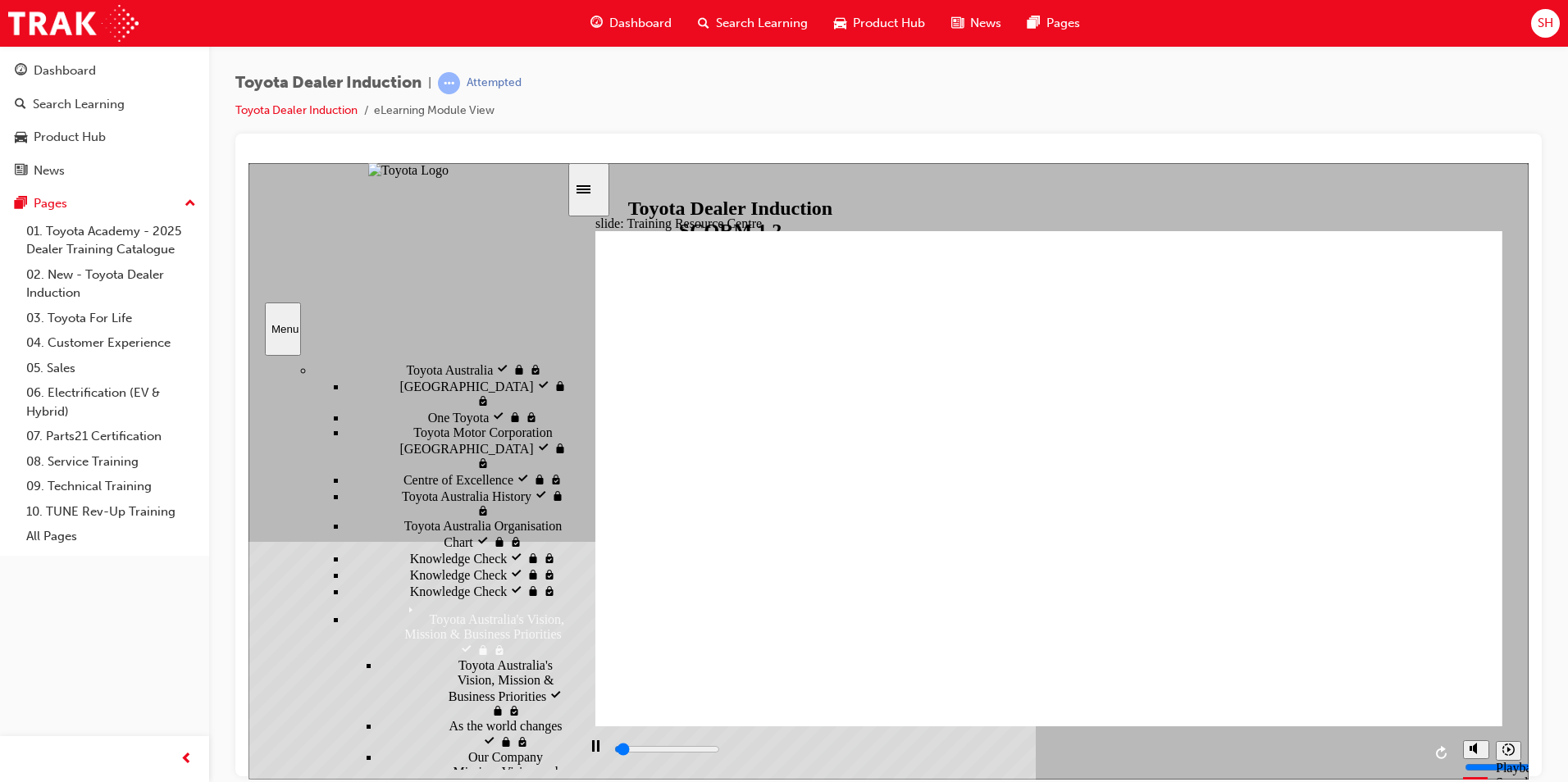
drag, startPoint x: 916, startPoint y: 506, endPoint x: 976, endPoint y: 475, distance: 67.5
type input "1400"
radio input "true"
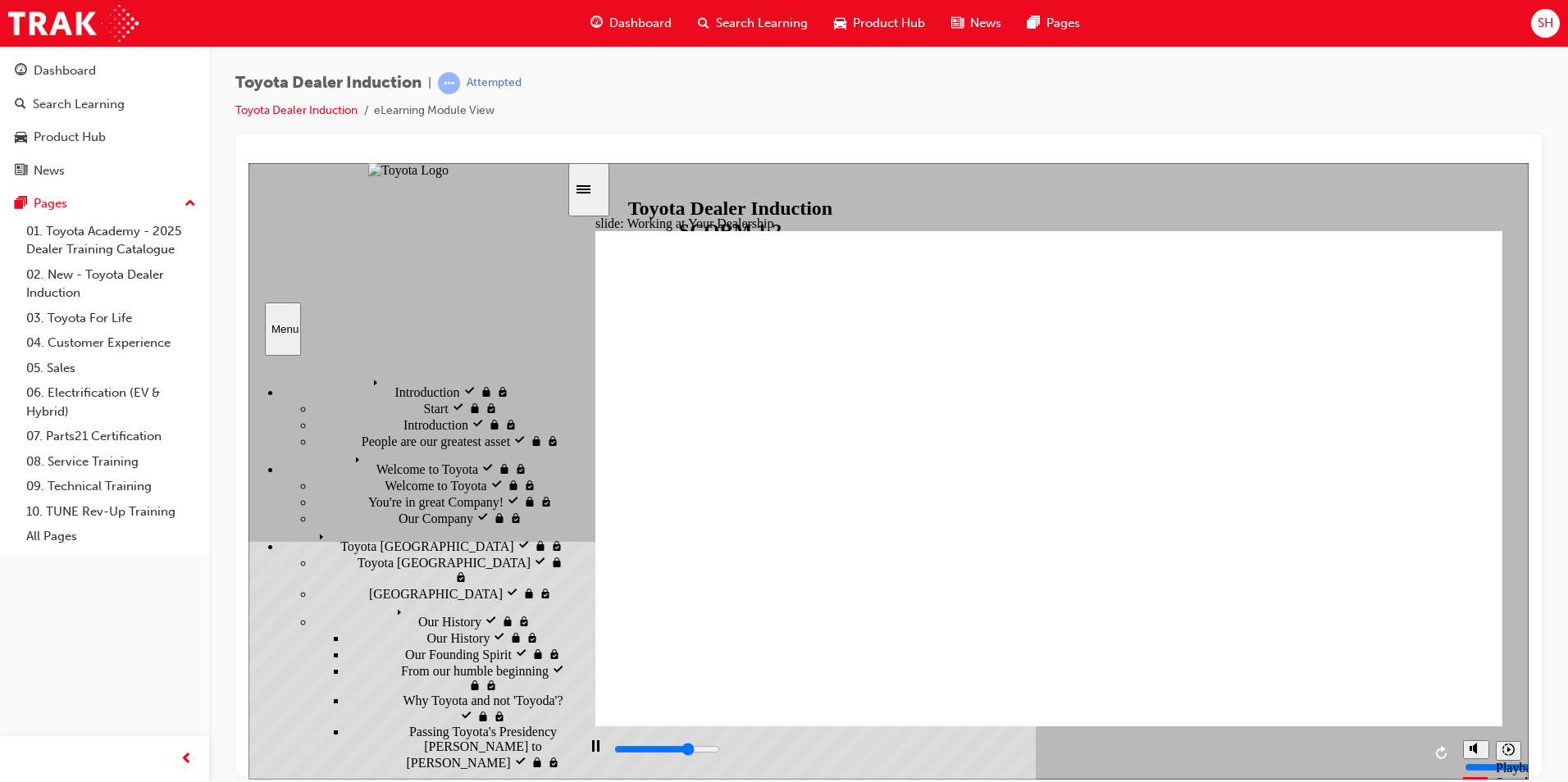
scroll to position [0, 0]
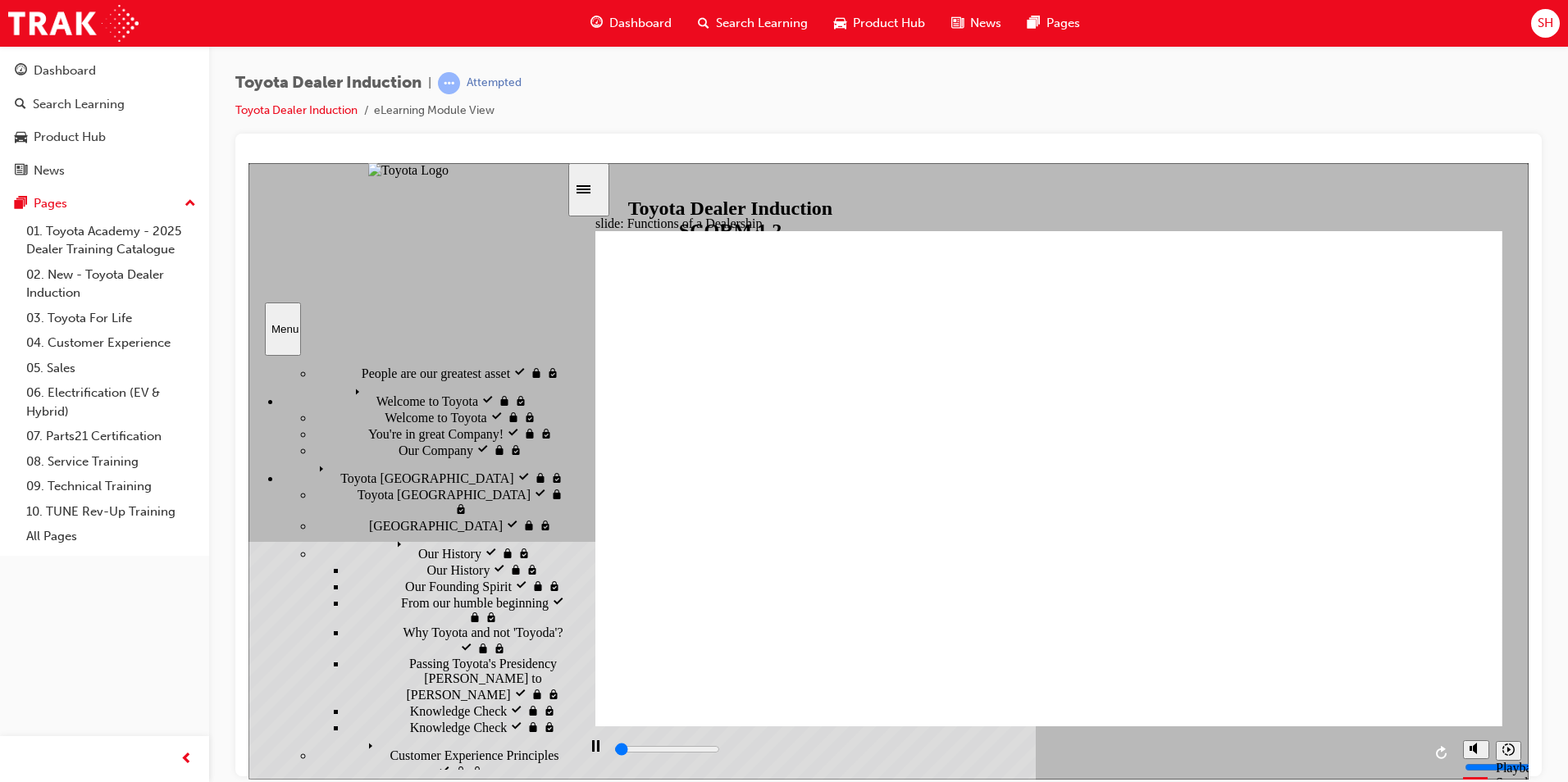
scroll to position [164, 0]
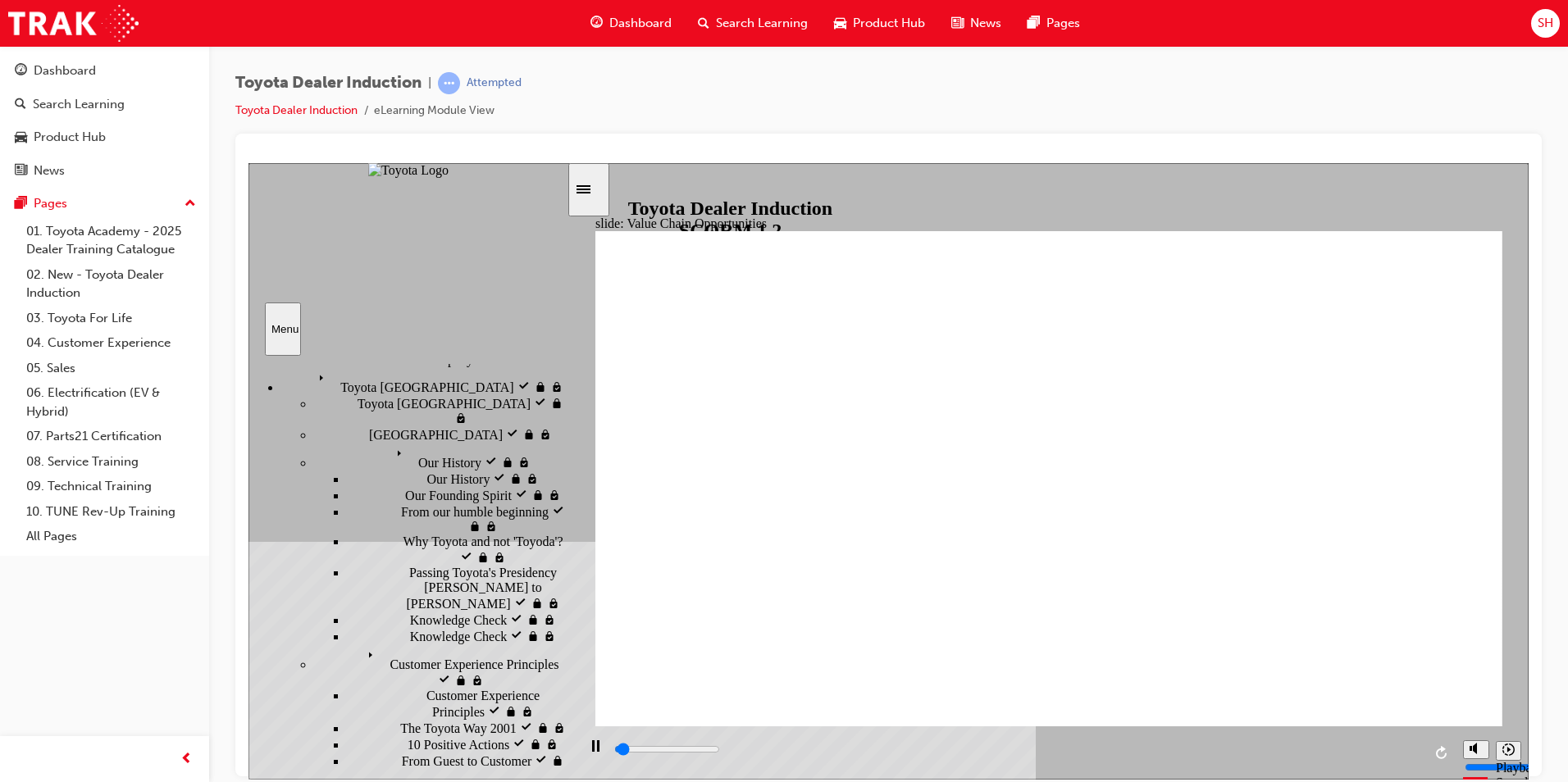
type input "2000"
radio input "true"
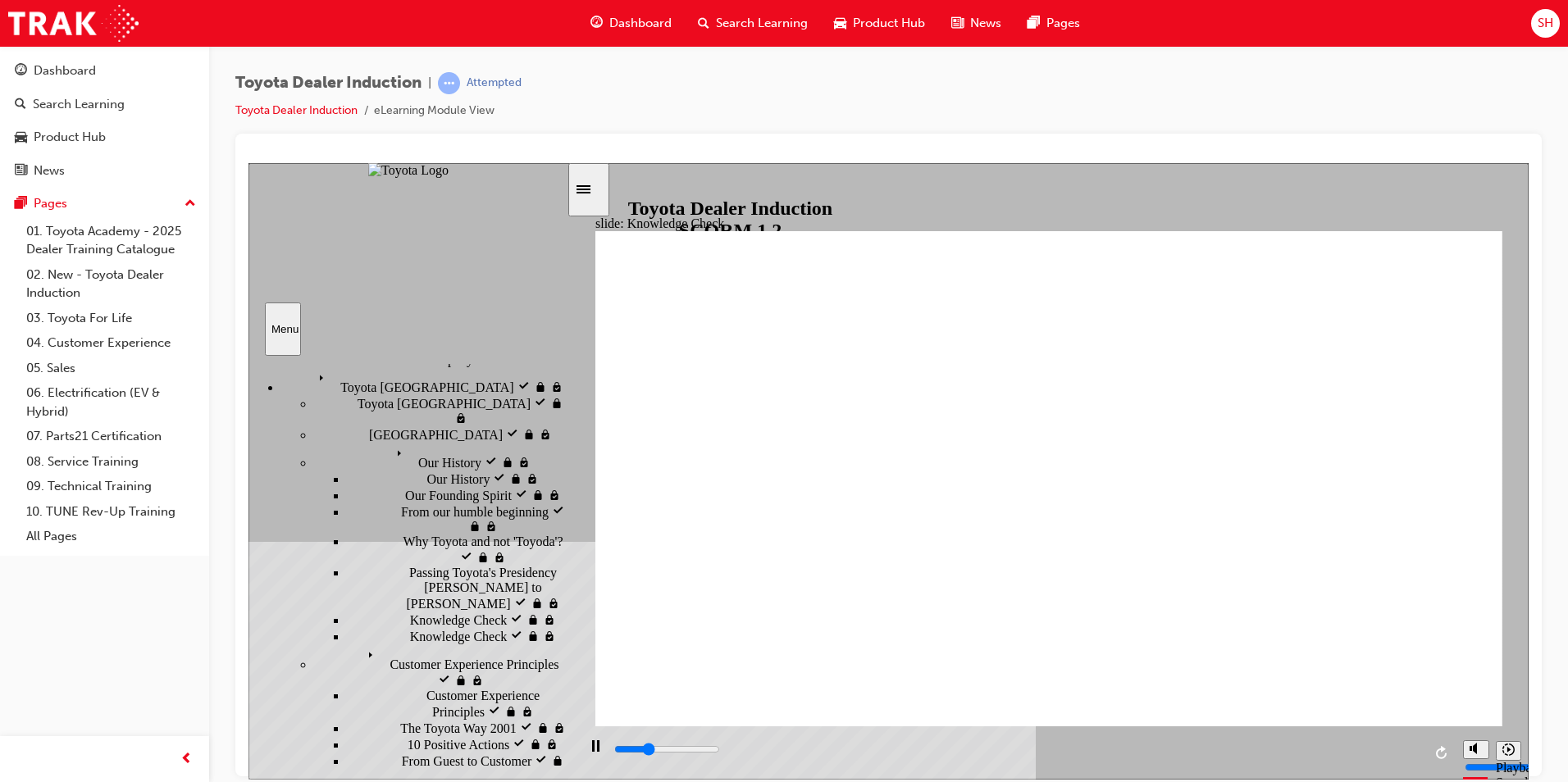
type input "1500"
radio input "true"
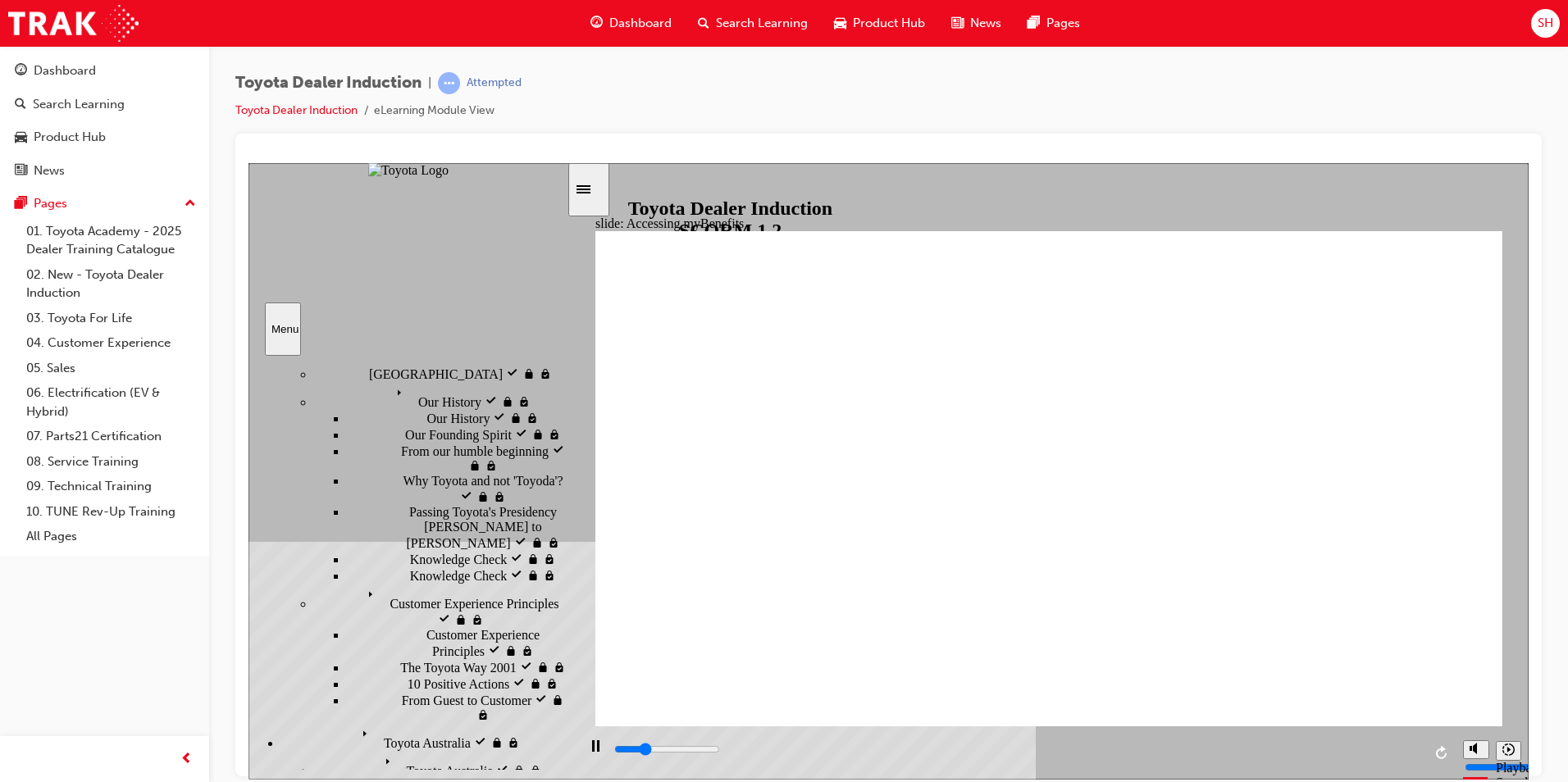
scroll to position [328, 0]
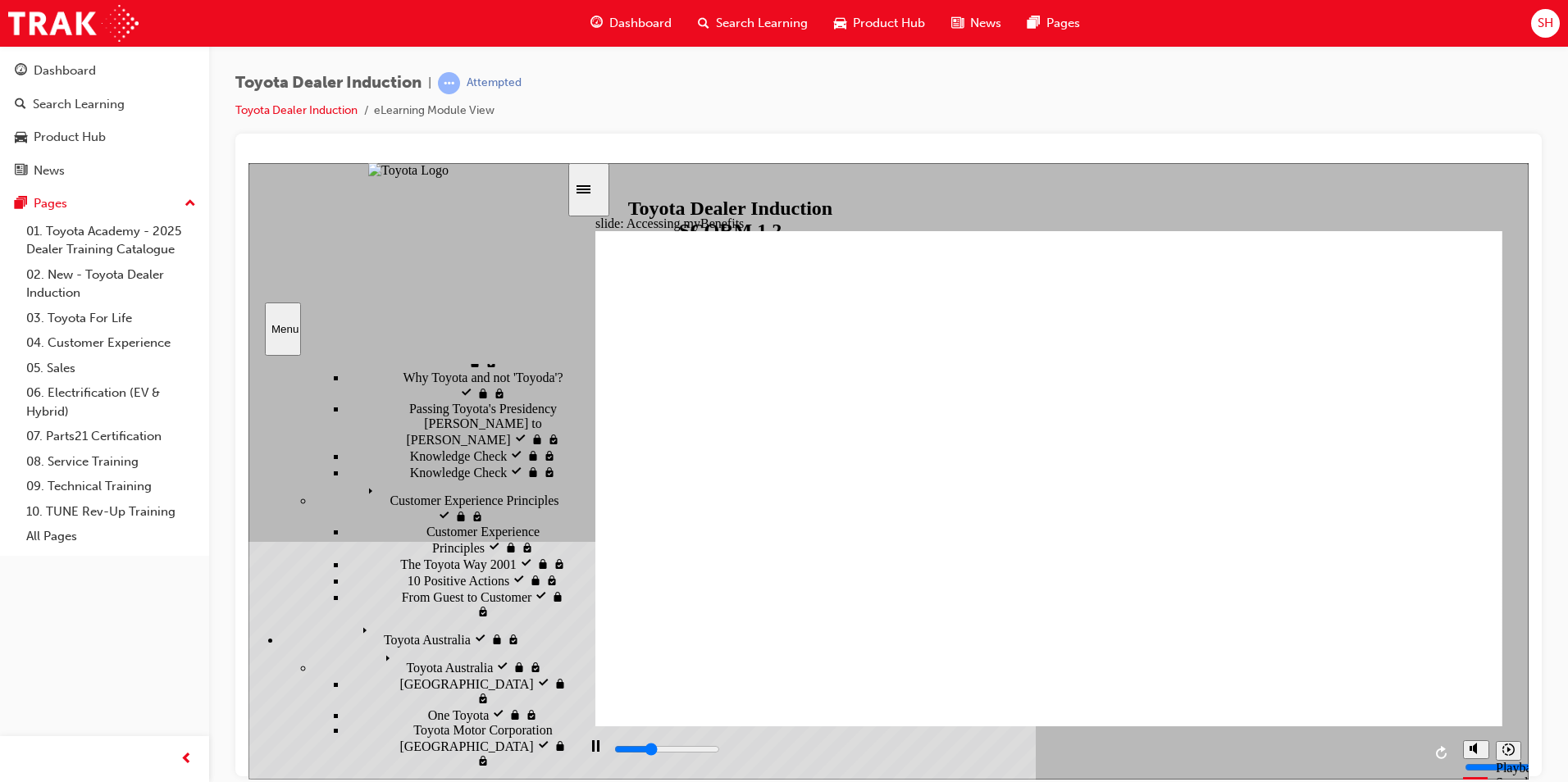
type input "3100"
type input "Toyota engage app"
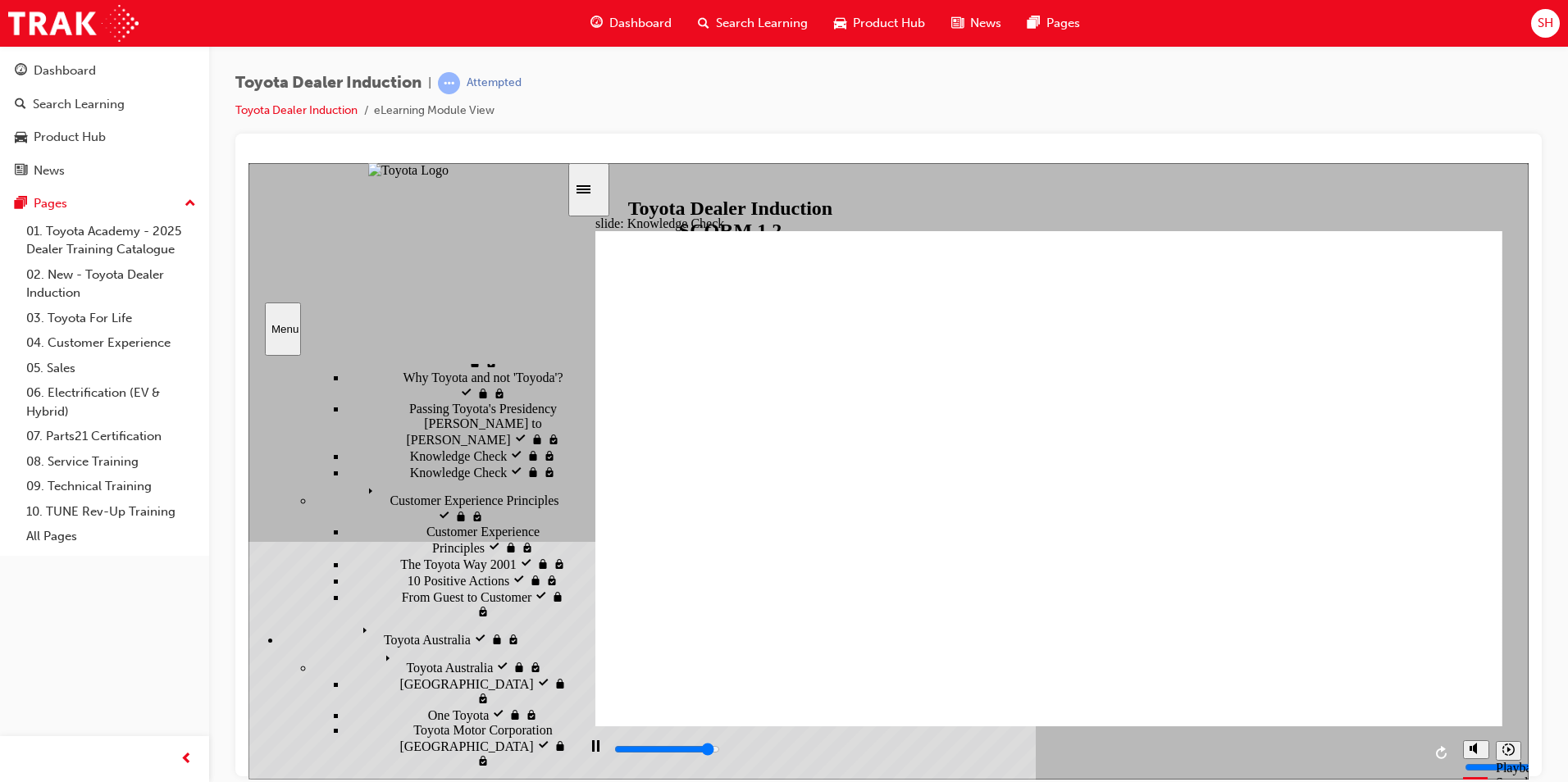
type input "5000"
type input "Toyota engage app"
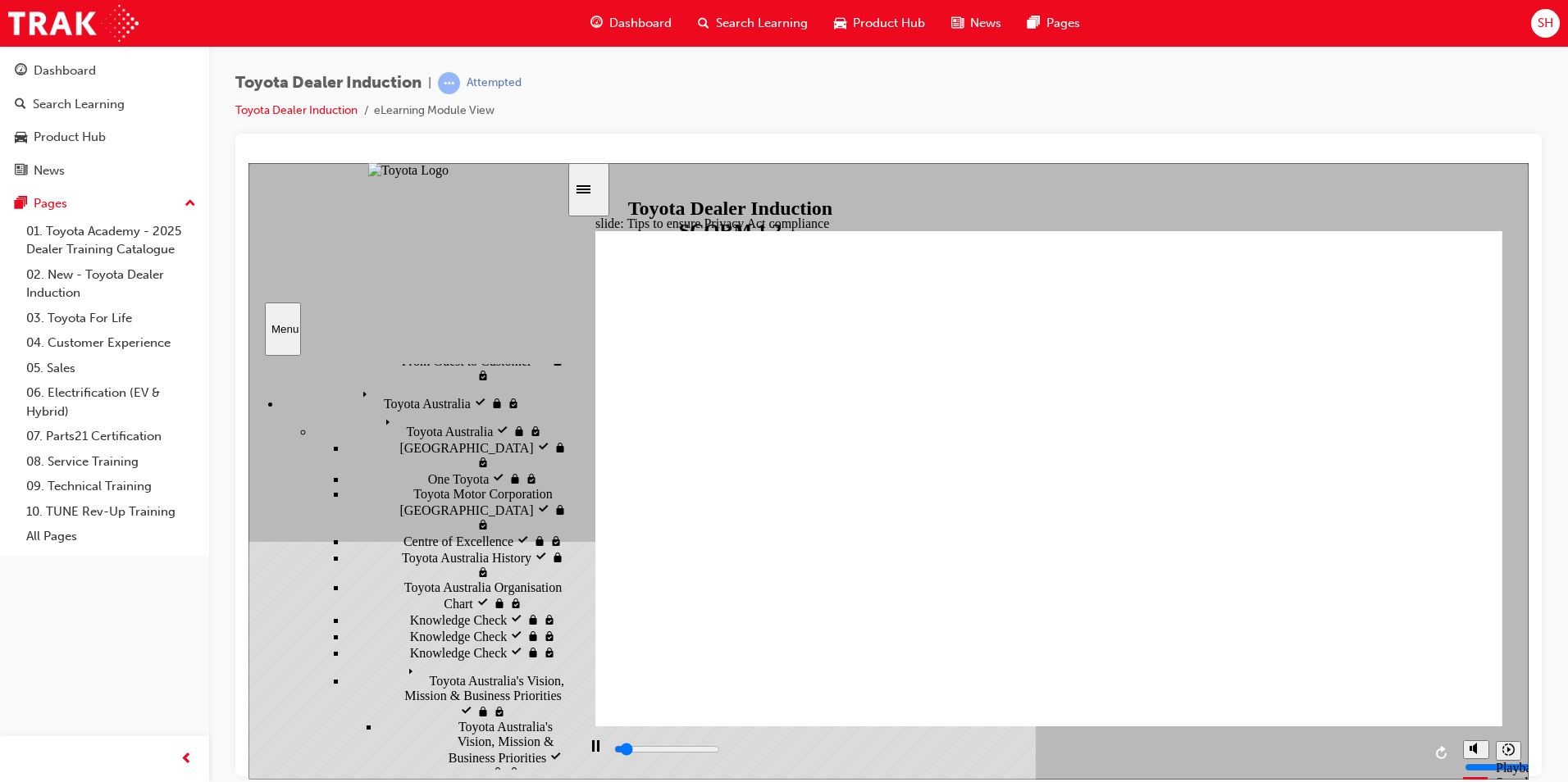
scroll to position [574, 0]
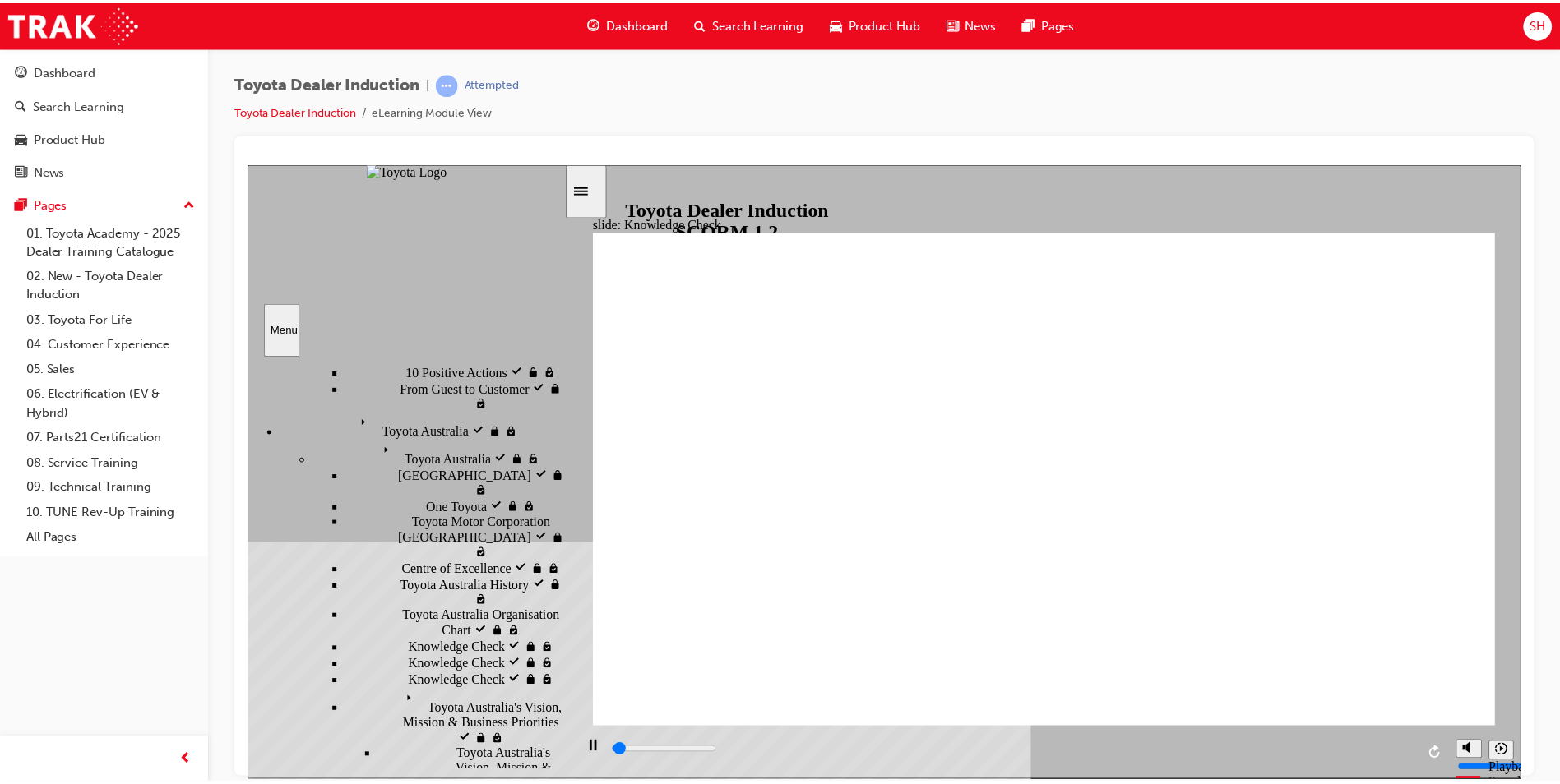
scroll to position [0, 0]
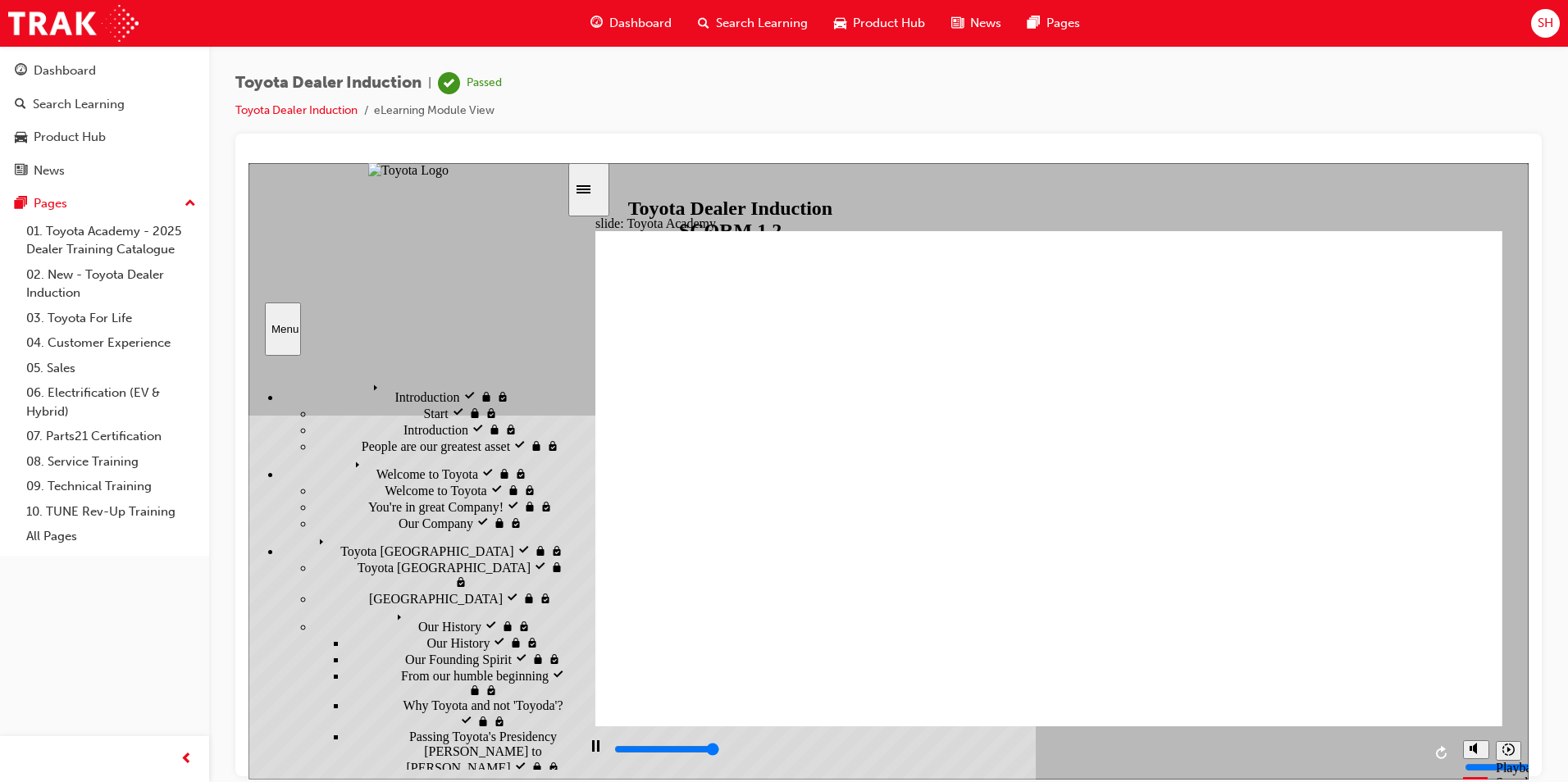
type input "9900"
click at [82, 73] on div "Dashboard" at bounding box center [64, 72] width 62 height 19
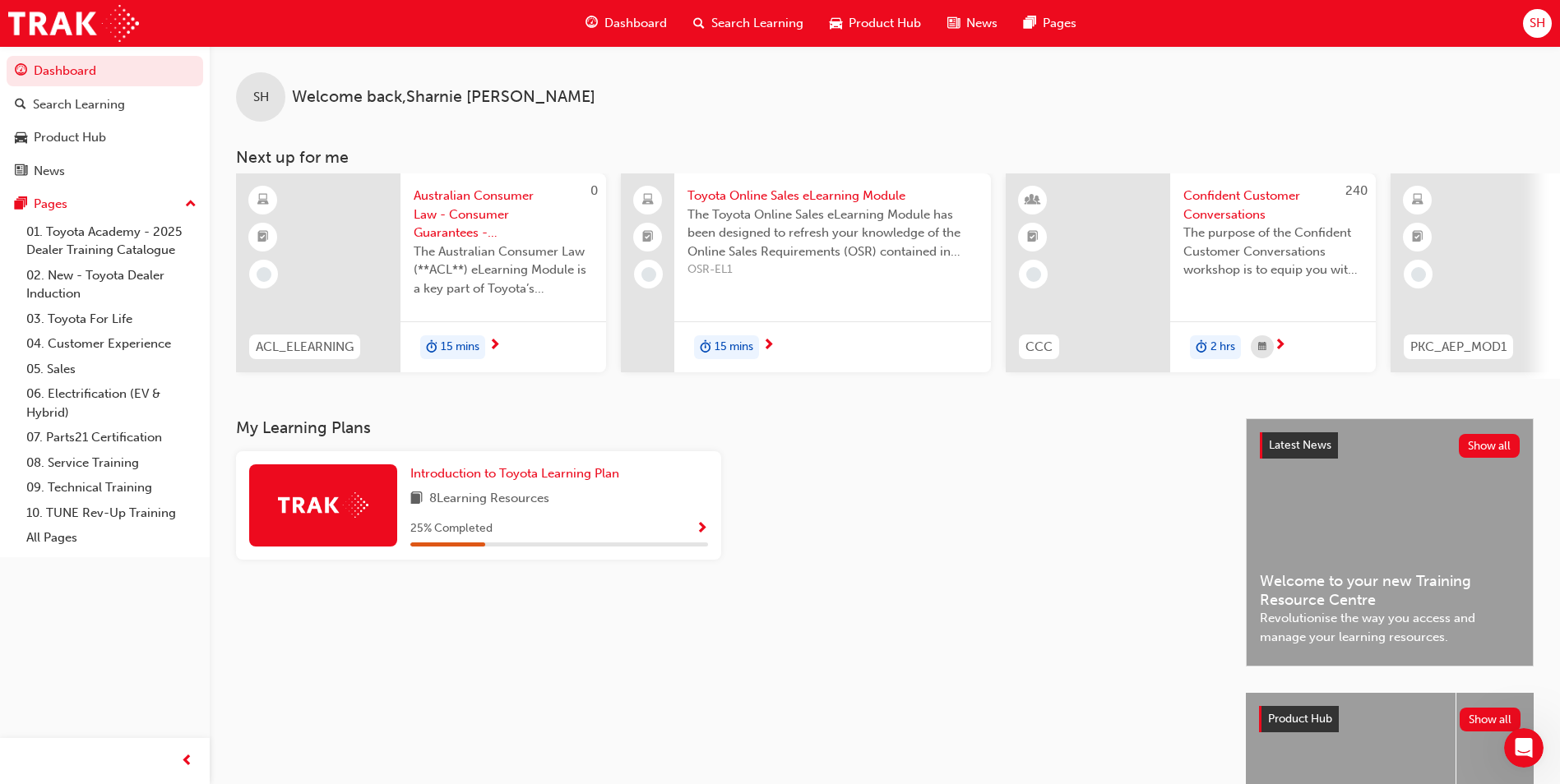
click at [1535, 21] on span "SH" at bounding box center [1538, 24] width 15 height 19
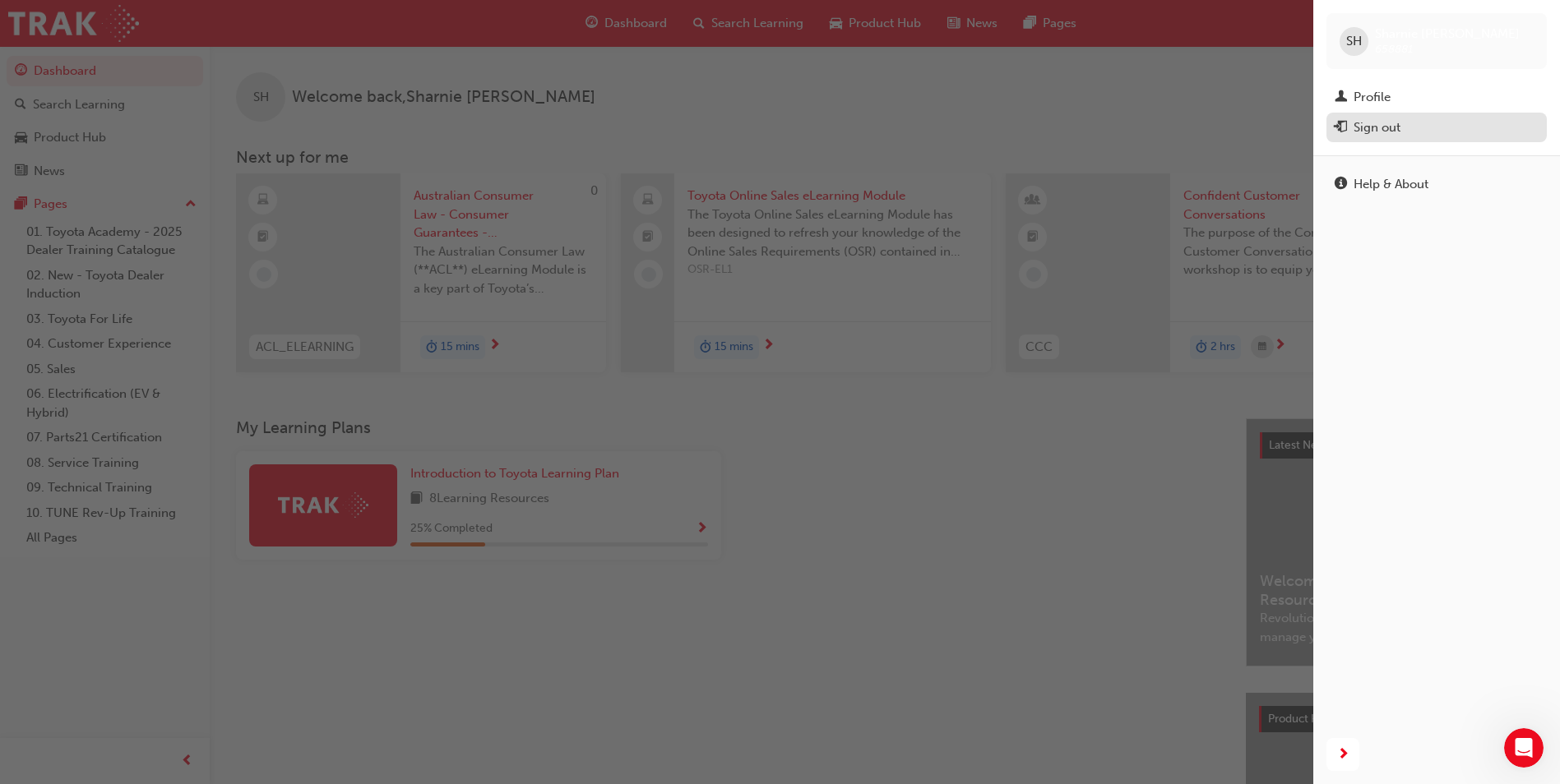
click at [1373, 141] on button "Sign out" at bounding box center [1437, 128] width 220 height 31
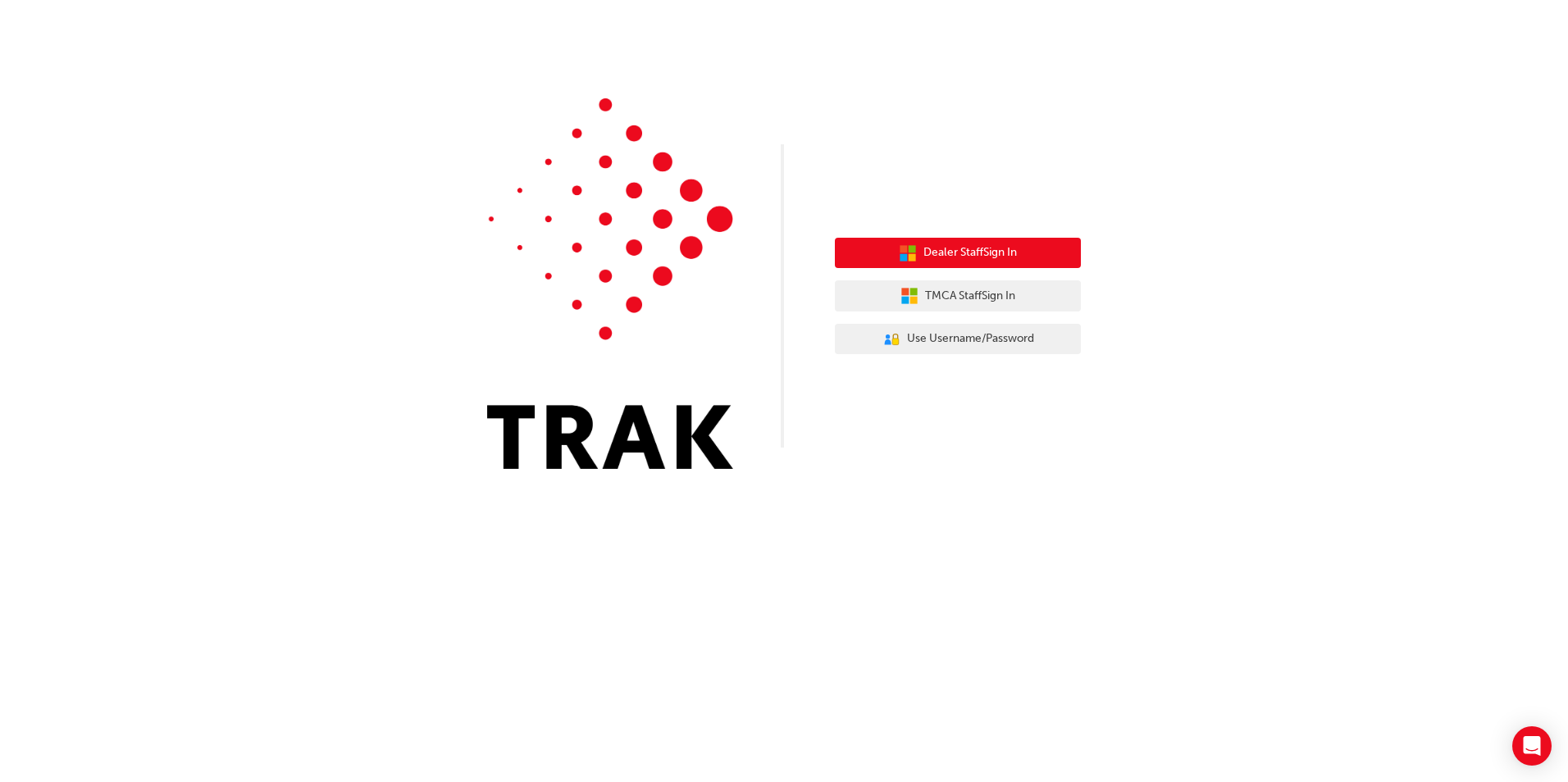
click at [938, 247] on span "Dealer Staff Sign In" at bounding box center [970, 253] width 93 height 19
